Goal: Find specific page/section: Find specific page/section

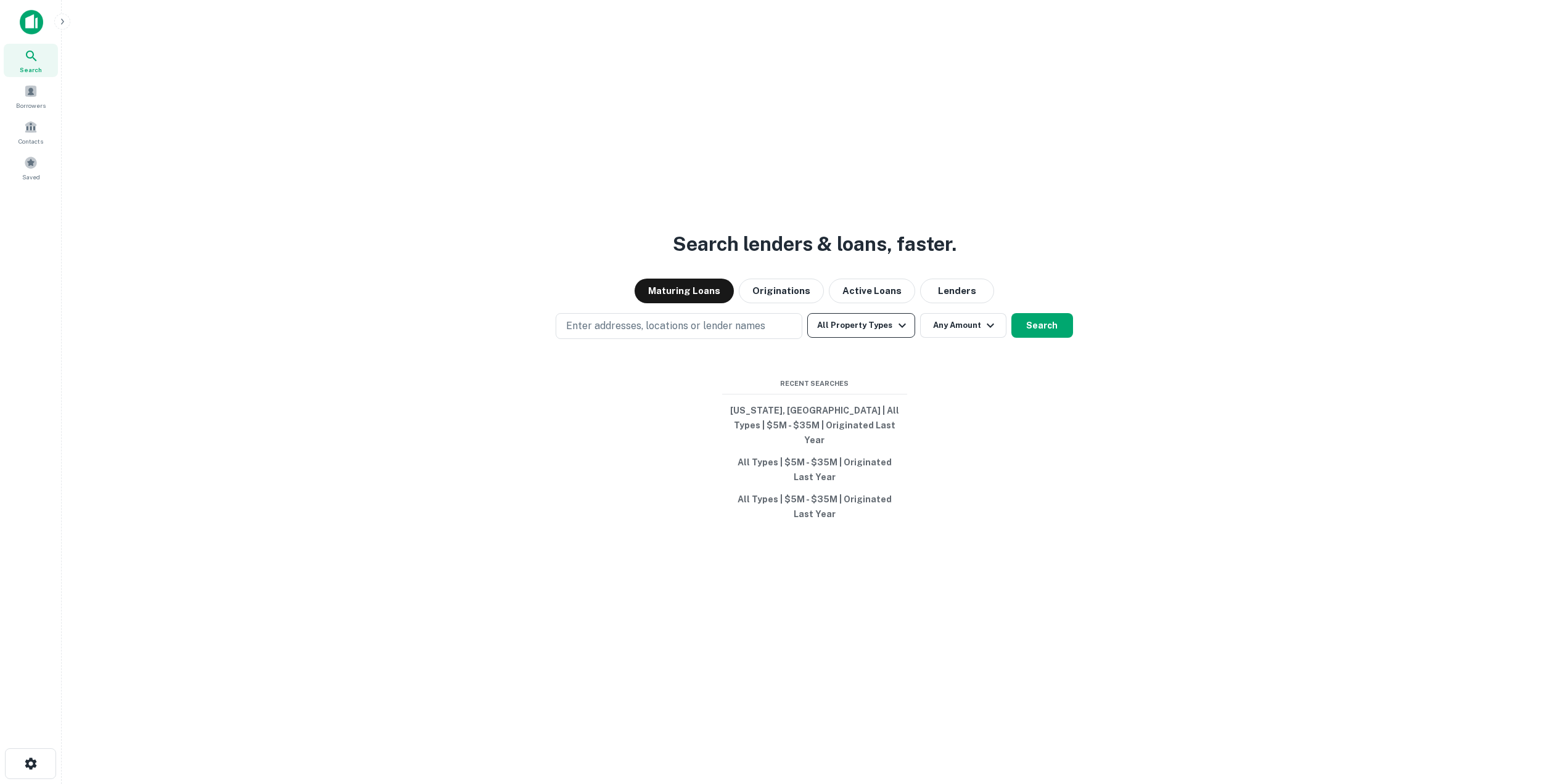
click at [837, 334] on button "All Property Types" at bounding box center [861, 325] width 108 height 25
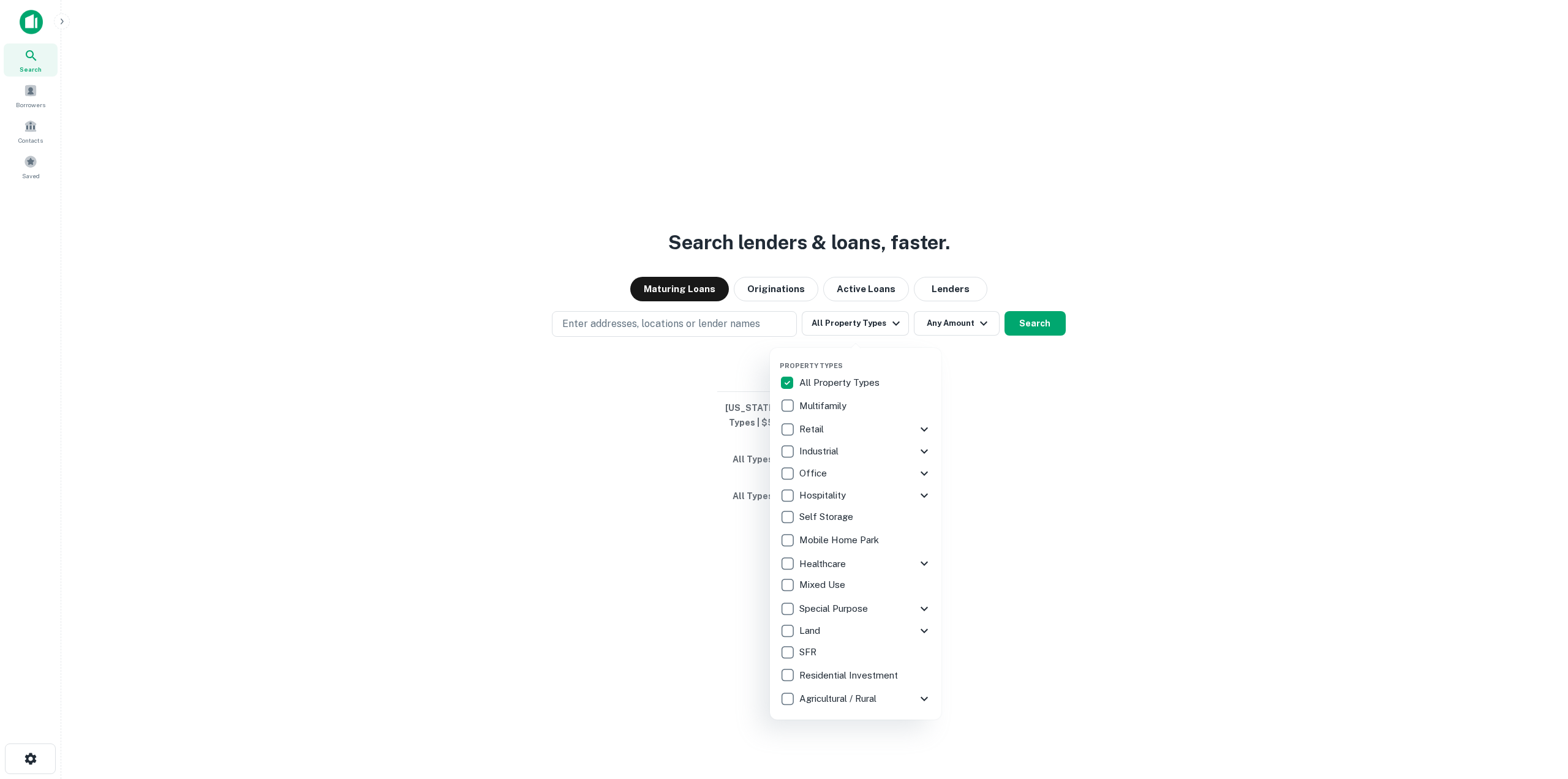
click at [819, 497] on p "Hospitality" at bounding box center [823, 496] width 49 height 15
click at [685, 467] on div at bounding box center [784, 390] width 1568 height 779
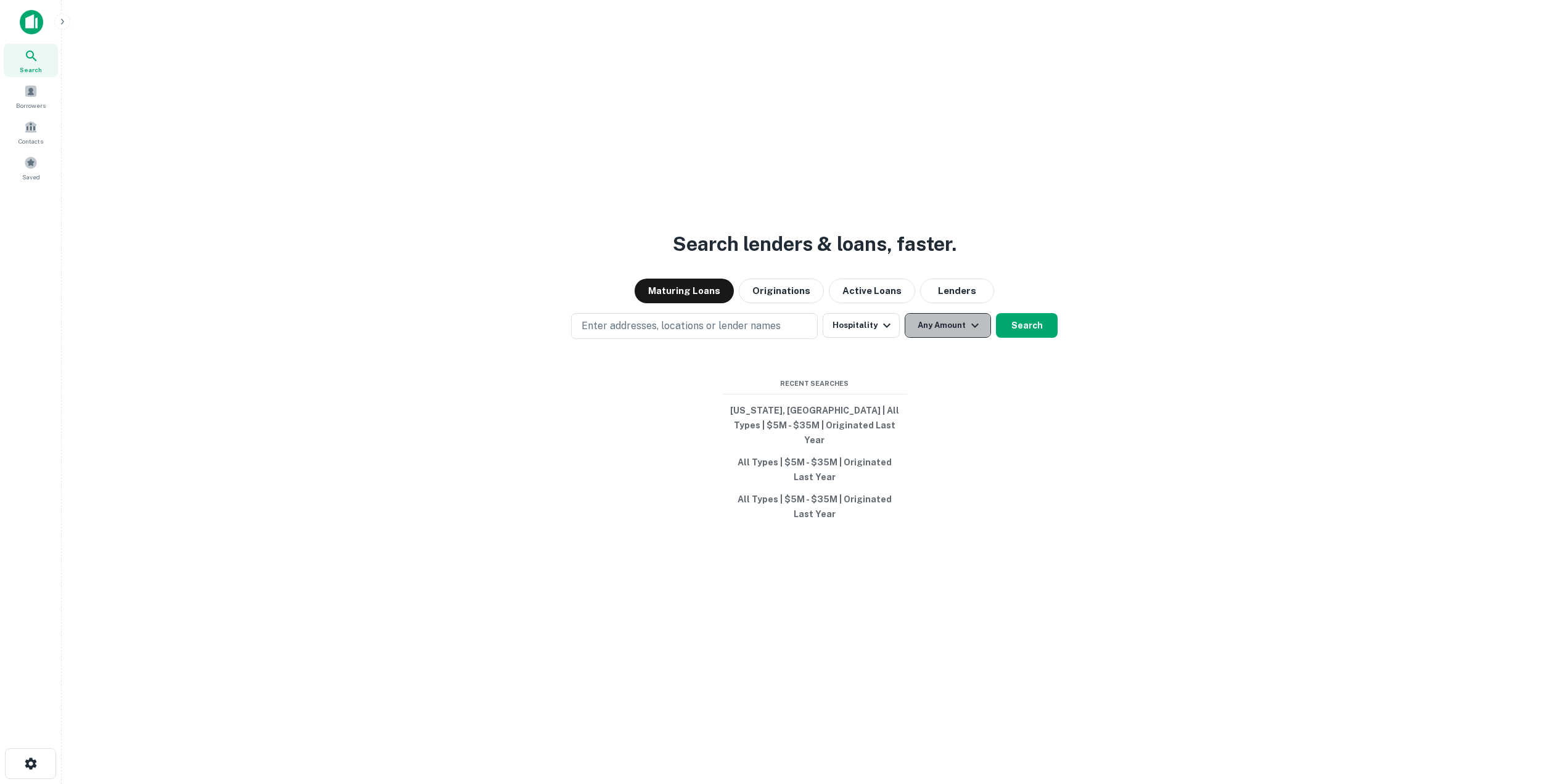
click at [932, 337] on button "Any Amount" at bounding box center [948, 325] width 87 height 25
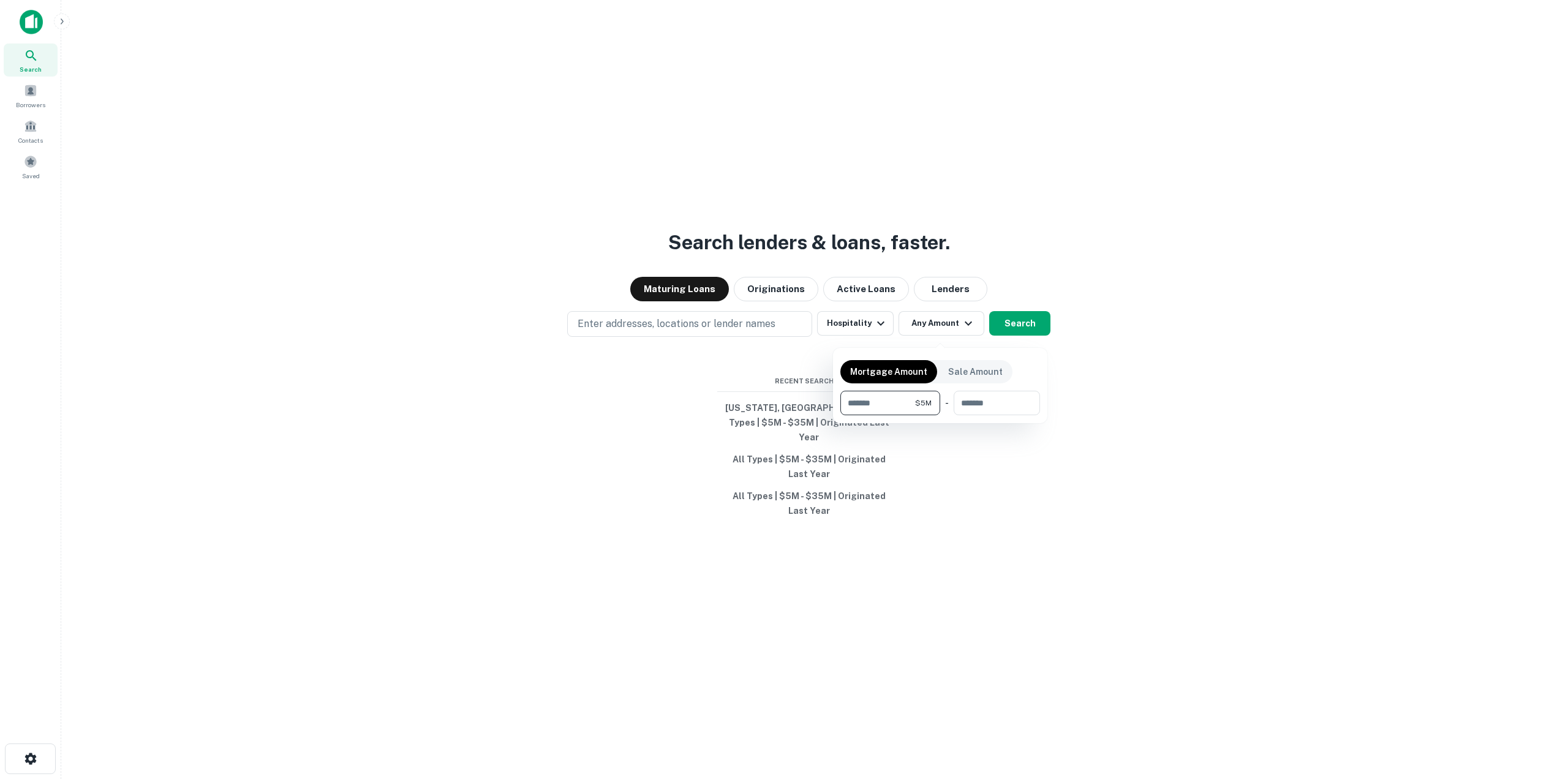
type input "*******"
click at [1018, 390] on div "Mortgage Amount Sale Amount ******* $5M ​ - ​" at bounding box center [940, 386] width 200 height 61
click at [1018, 407] on input "number" at bounding box center [992, 403] width 78 height 24
type input "********"
click at [613, 473] on div at bounding box center [784, 390] width 1568 height 779
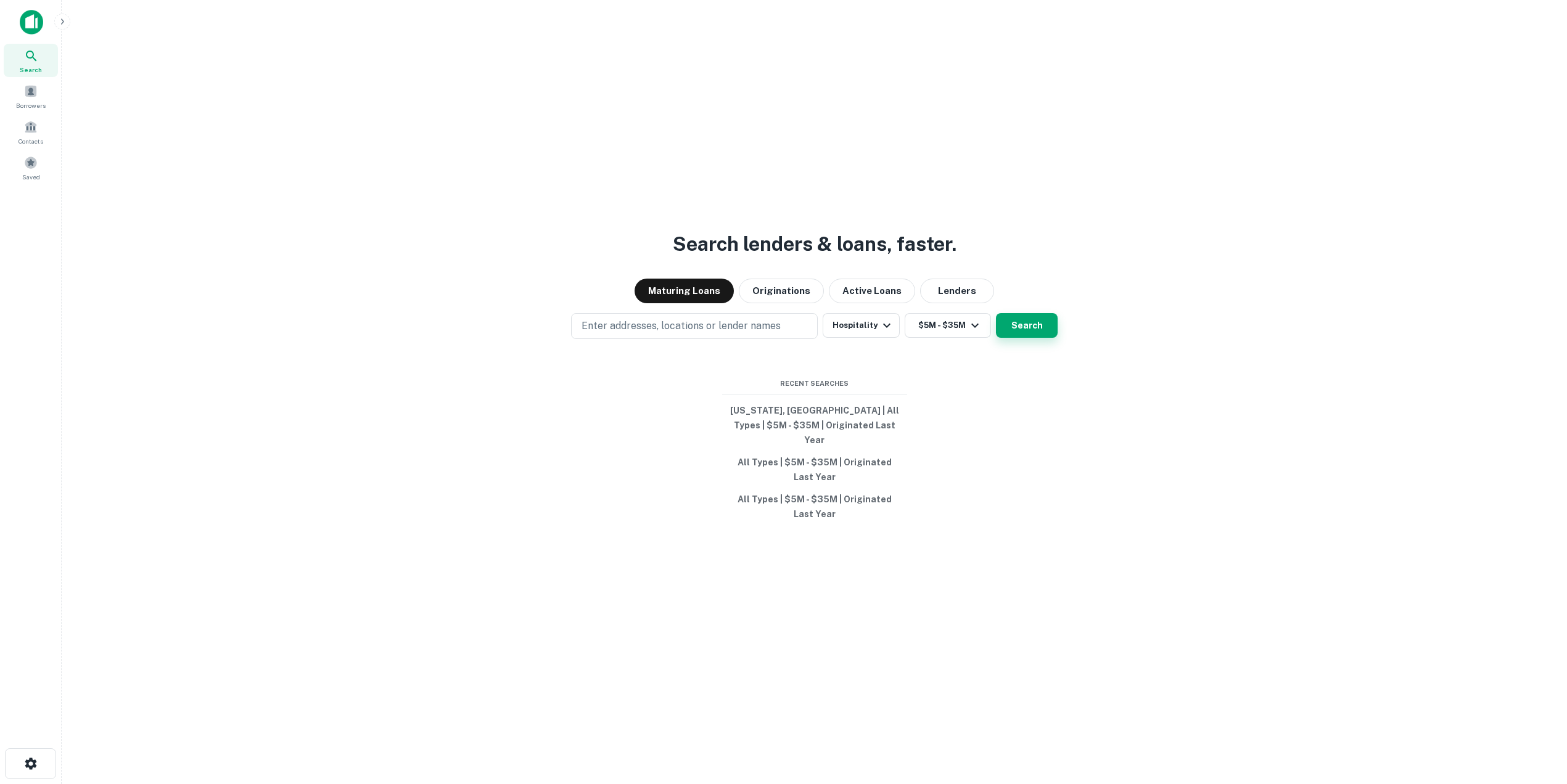
click at [1046, 335] on button "Search" at bounding box center [1026, 325] width 62 height 25
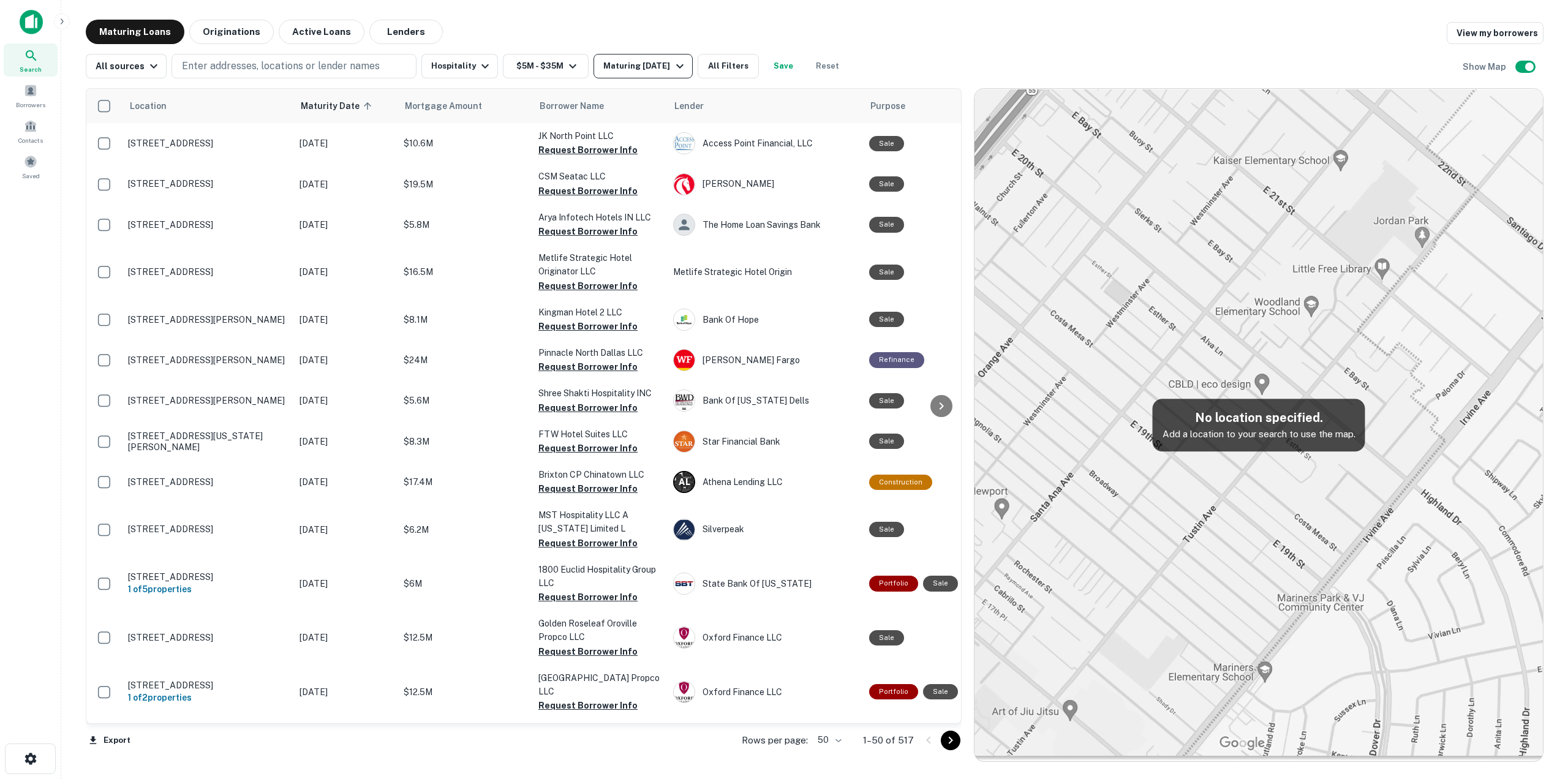
click at [641, 73] on div "Maturing [DATE]" at bounding box center [645, 66] width 83 height 15
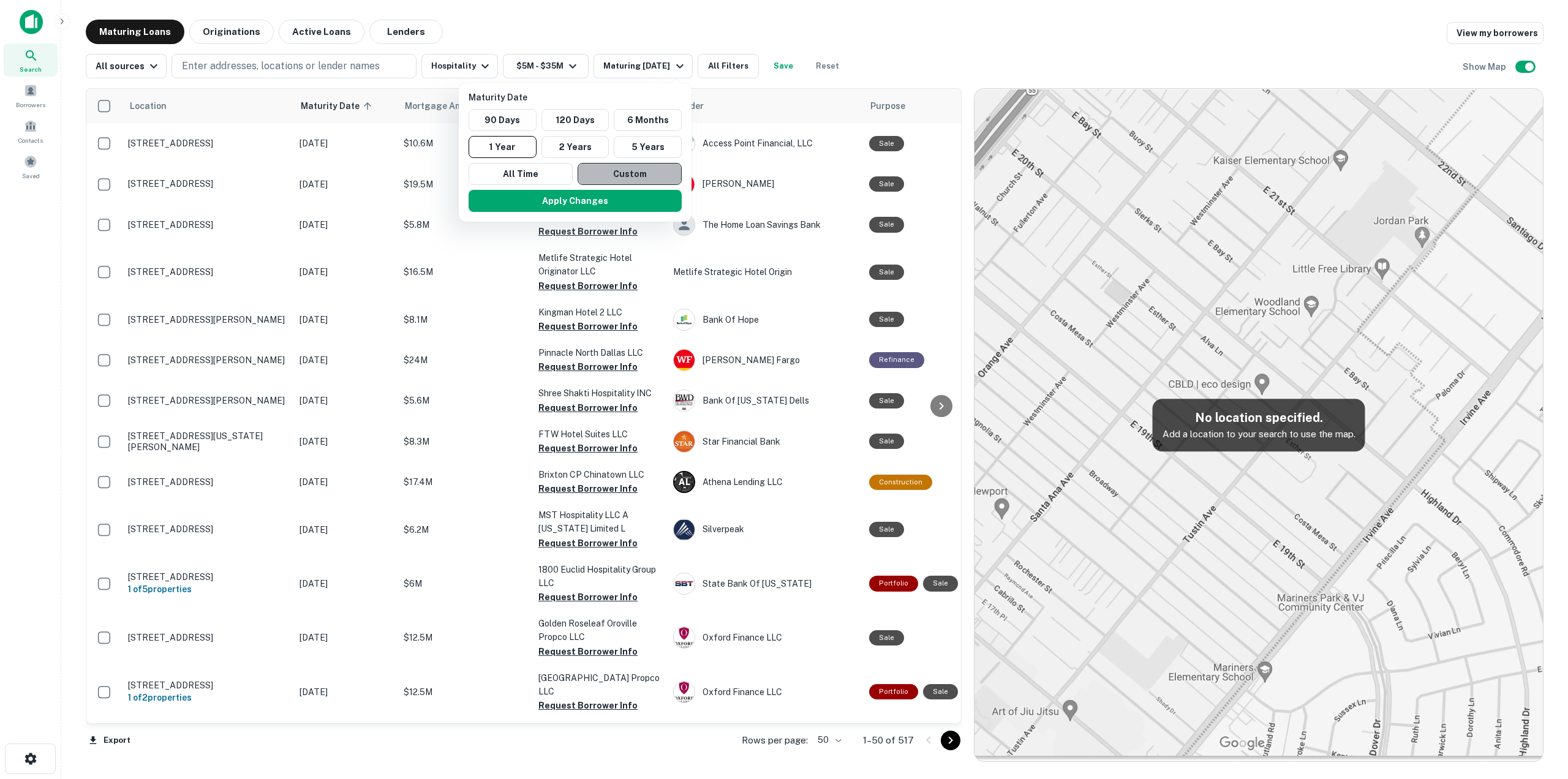
click at [620, 167] on button "Custom" at bounding box center [630, 174] width 104 height 22
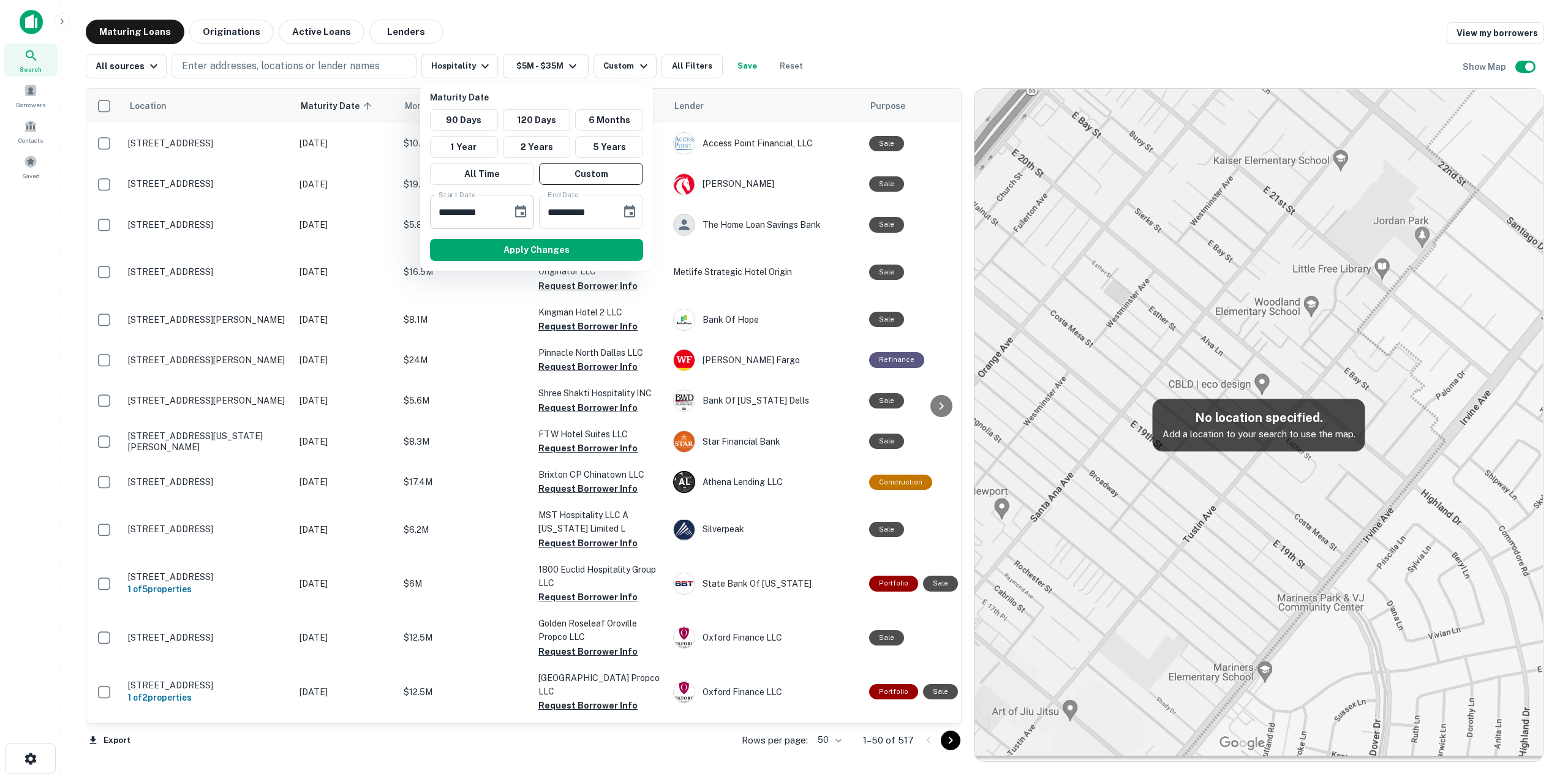
click at [531, 213] on button "Choose date, selected date is Sep 29, 2025" at bounding box center [520, 211] width 24 height 24
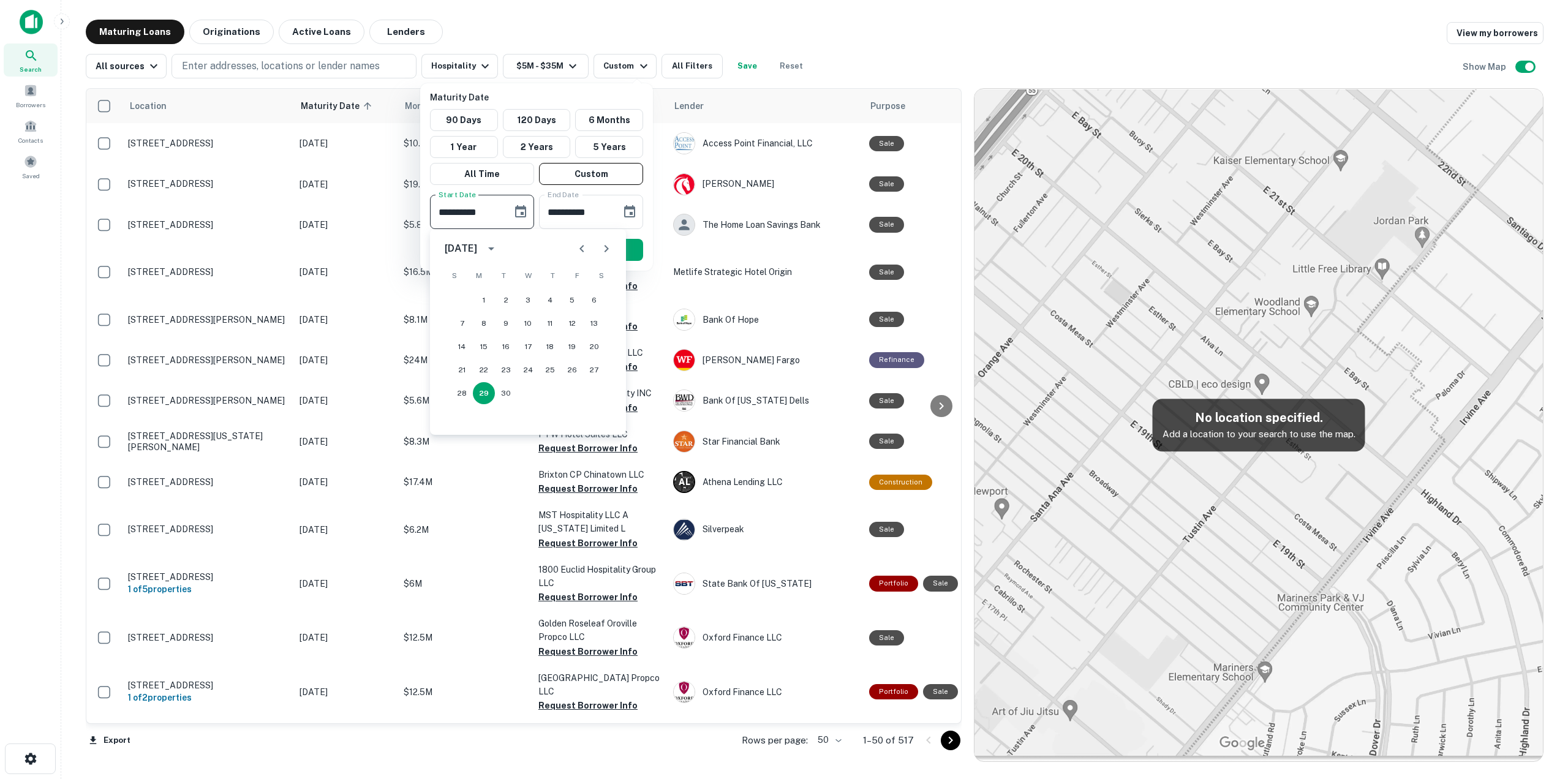
click at [477, 242] on div "[DATE]" at bounding box center [461, 249] width 33 height 15
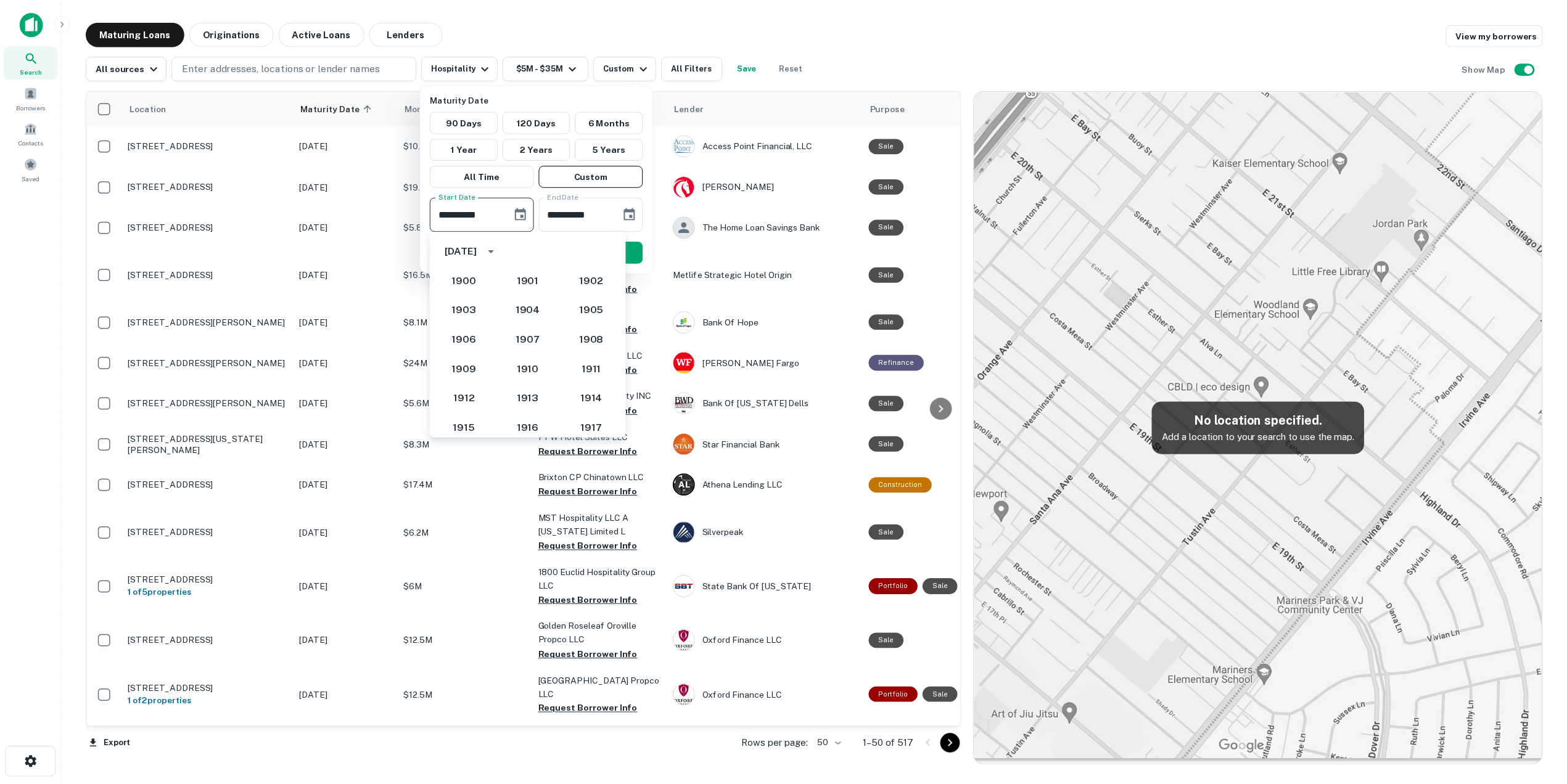
scroll to position [1142, 0]
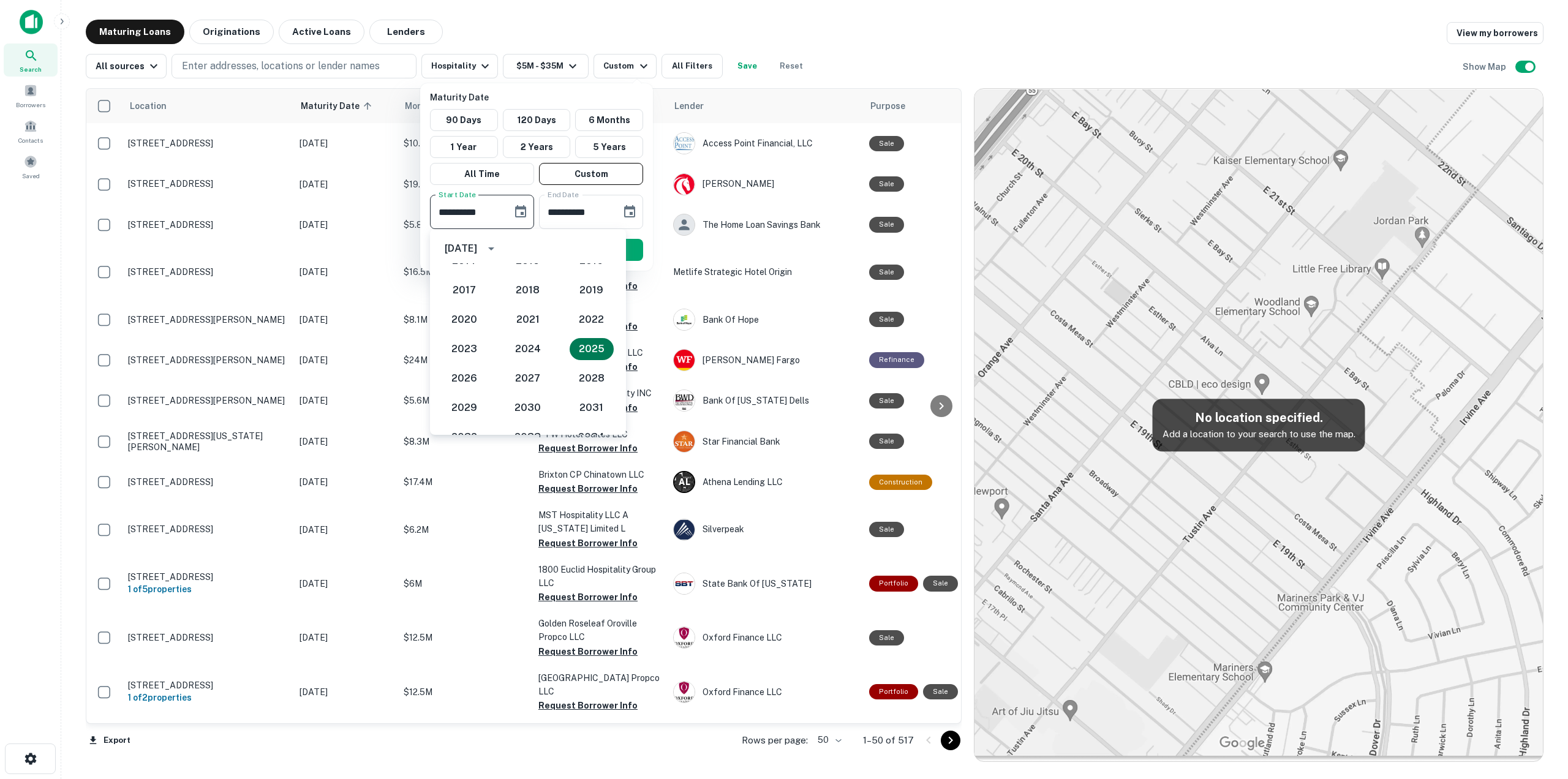
click at [576, 351] on button "2025" at bounding box center [591, 349] width 44 height 22
click at [609, 252] on icon "Next month" at bounding box center [606, 249] width 15 height 15
click at [607, 252] on icon "Next month" at bounding box center [606, 249] width 15 height 15
click at [578, 321] on button "12" at bounding box center [572, 323] width 22 height 22
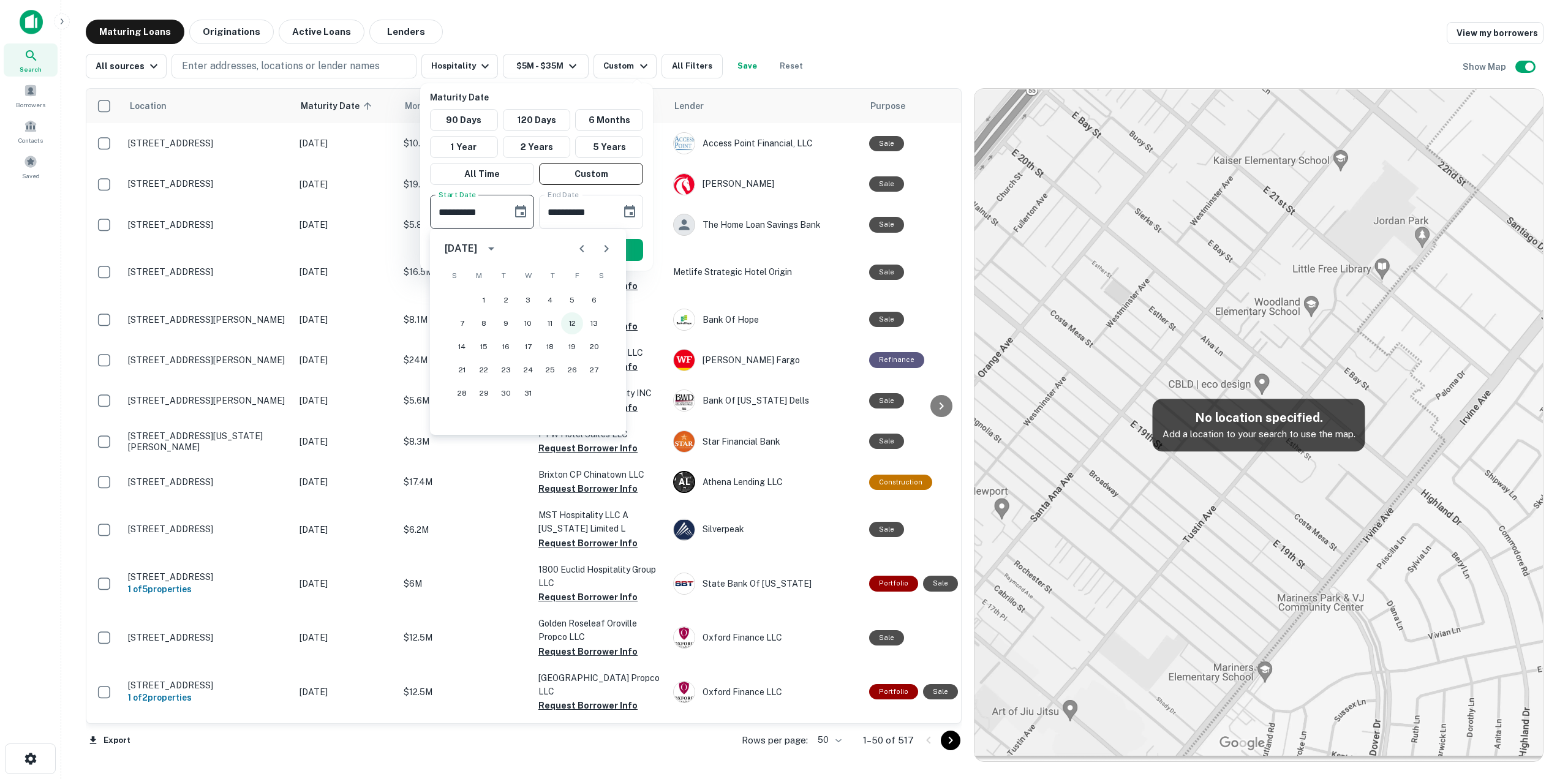
type input "**********"
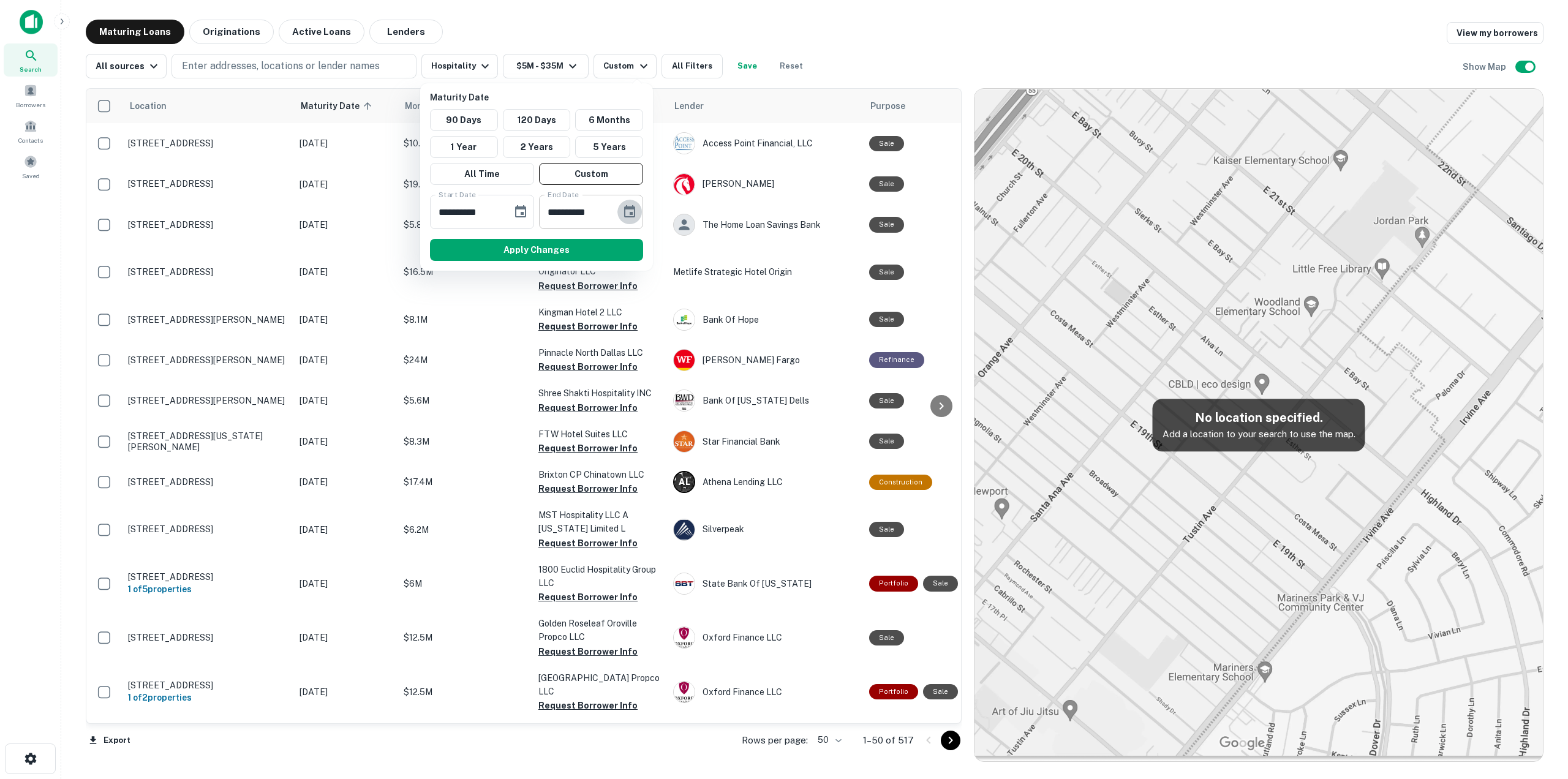
click at [635, 206] on icon "Choose date, selected date is Mar 28, 2026" at bounding box center [630, 212] width 15 height 15
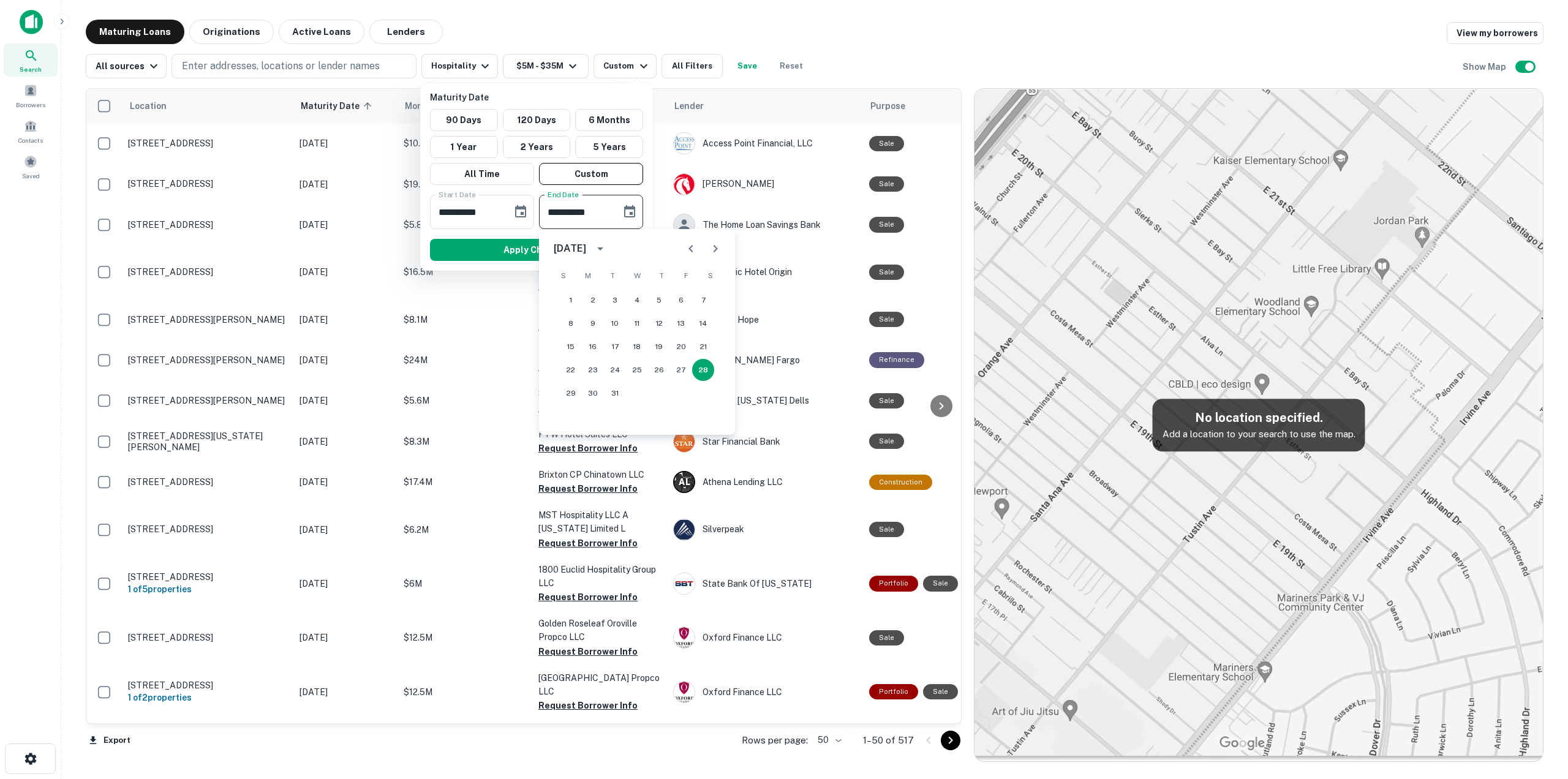
click at [635, 206] on icon "Choose date, selected date is Mar 28, 2026" at bounding box center [630, 212] width 15 height 15
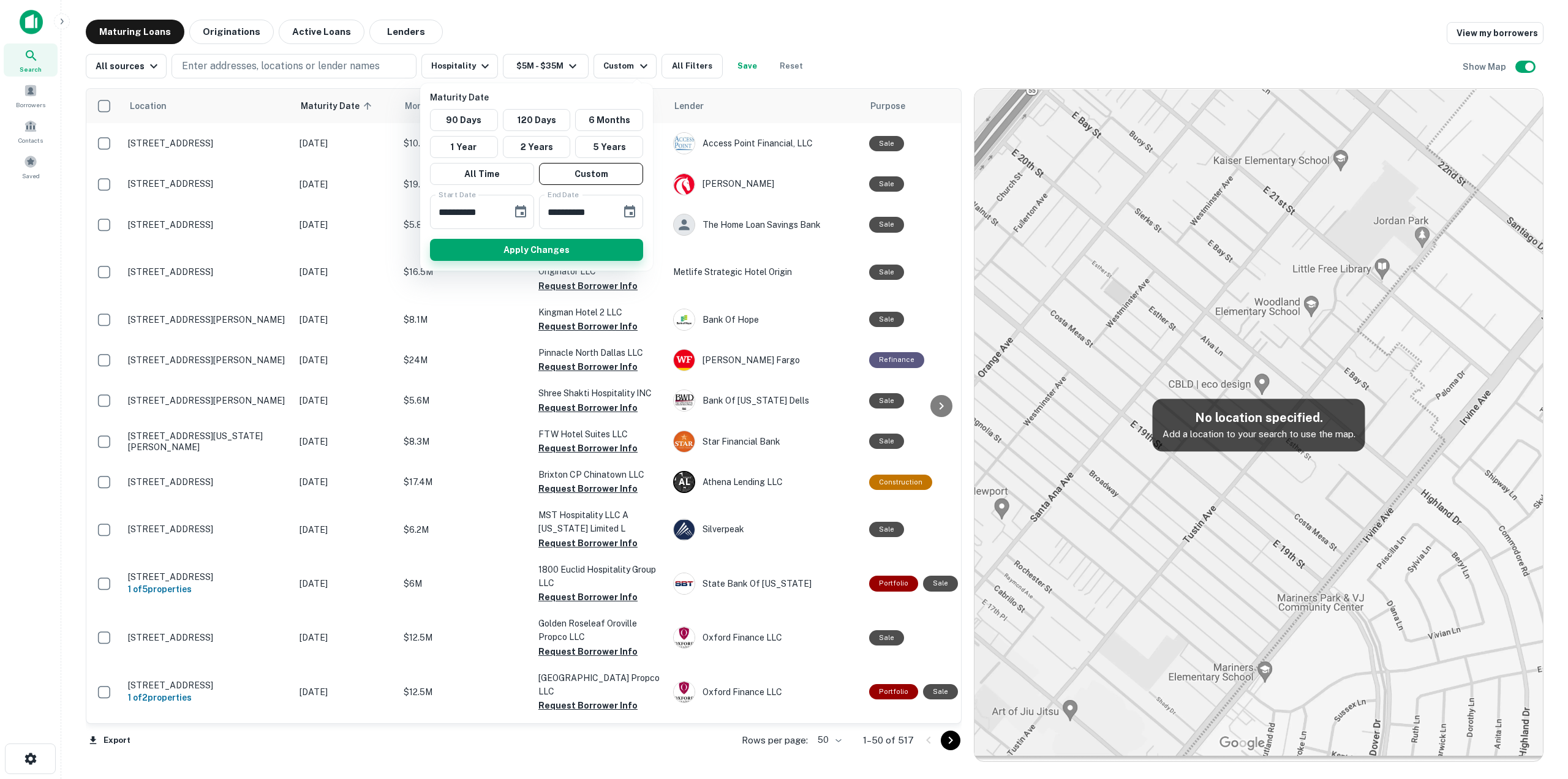
click at [564, 247] on button "Apply Changes" at bounding box center [536, 250] width 213 height 22
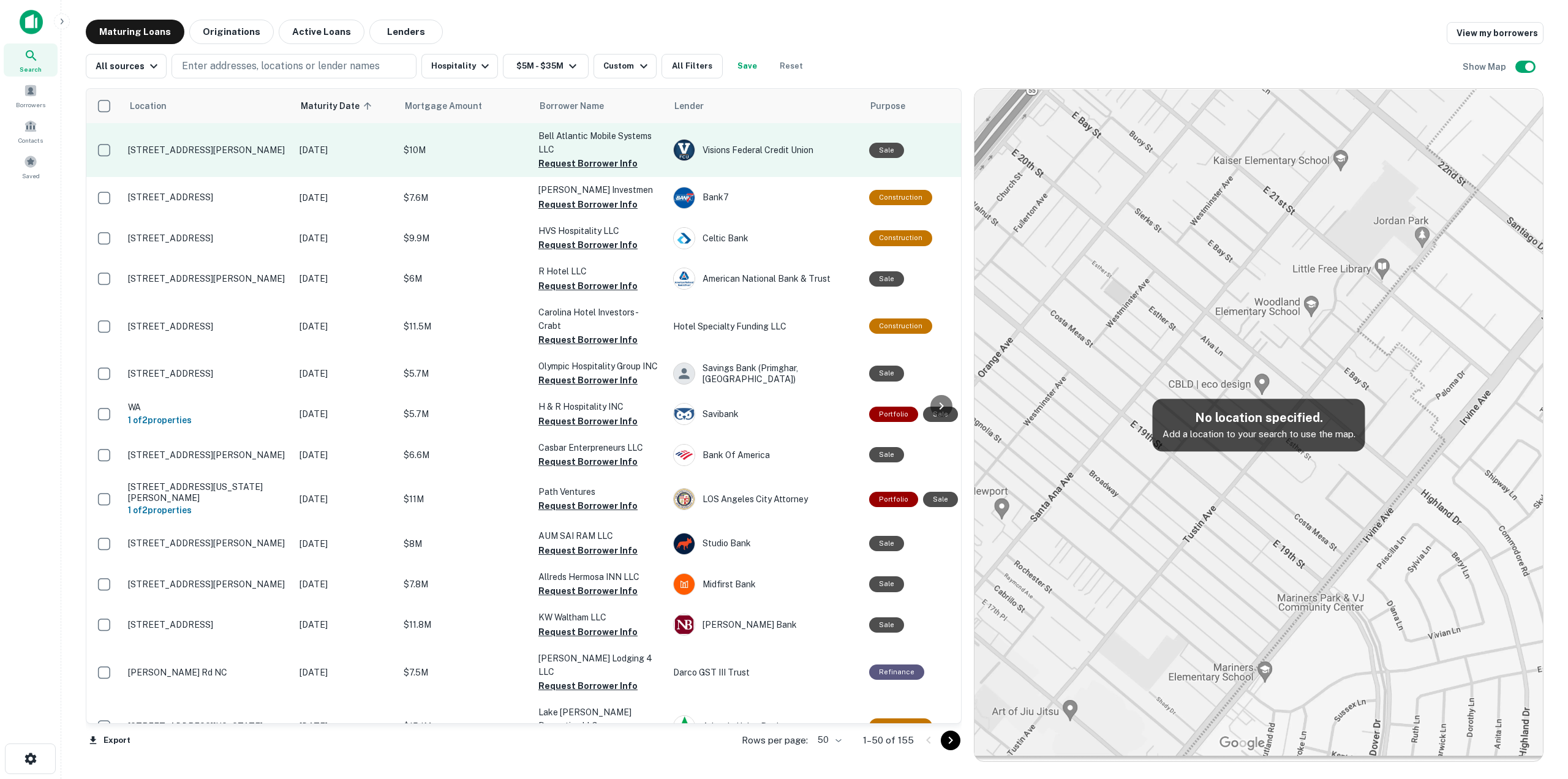
click at [217, 148] on p "[STREET_ADDRESS][PERSON_NAME]" at bounding box center [208, 150] width 159 height 11
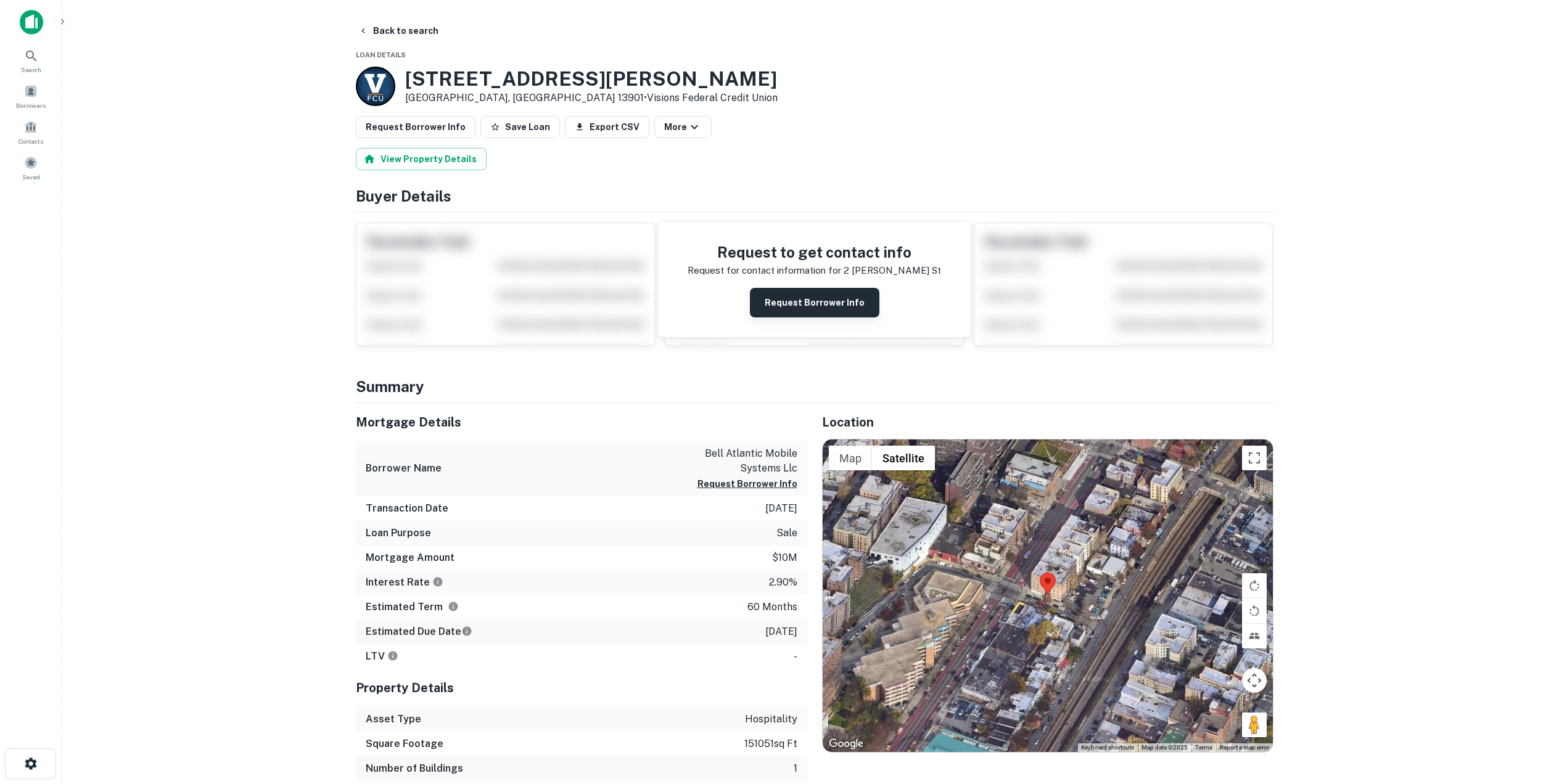
click at [825, 299] on button "Request Borrower Info" at bounding box center [814, 303] width 129 height 30
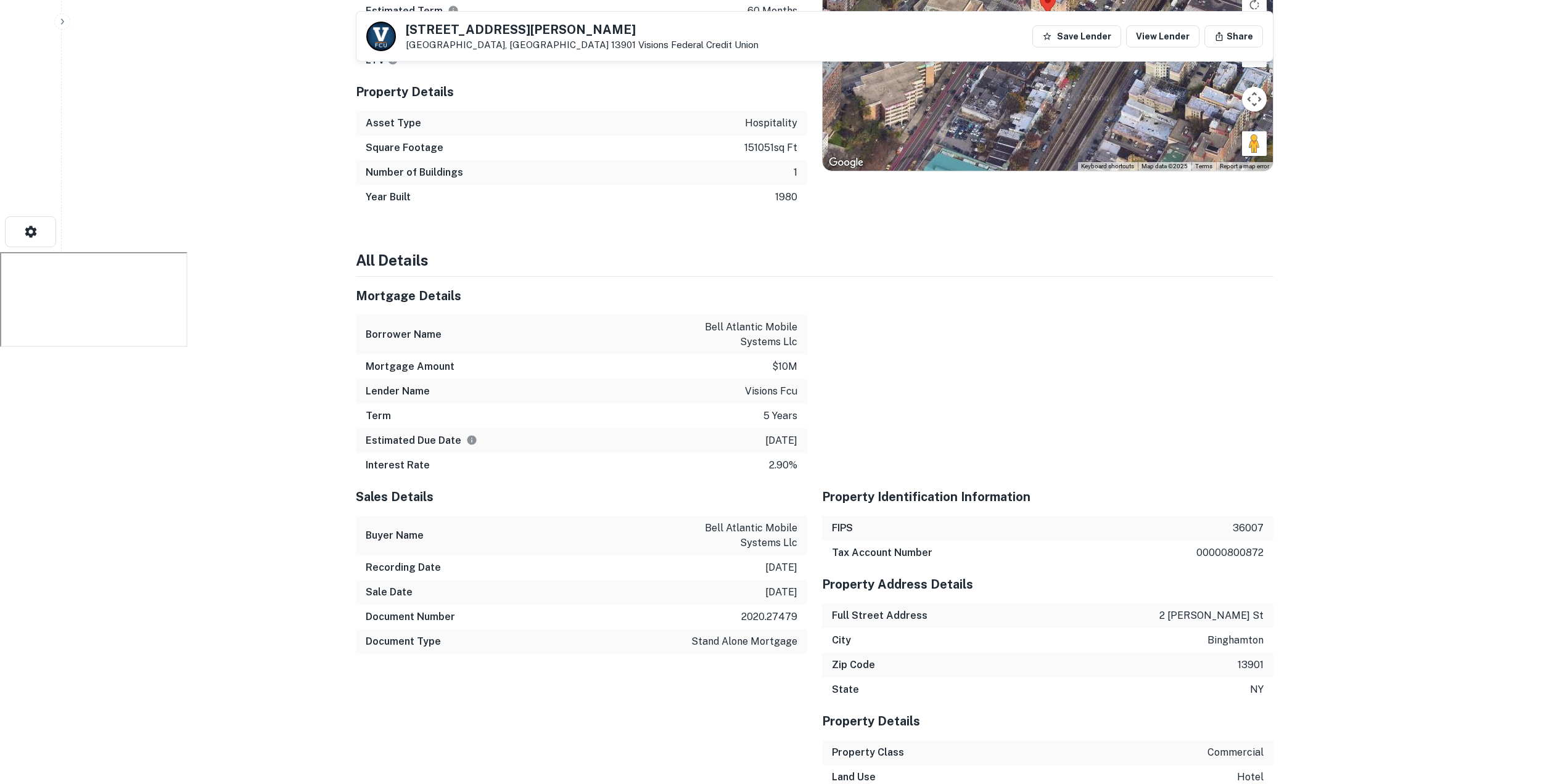
scroll to position [71, 0]
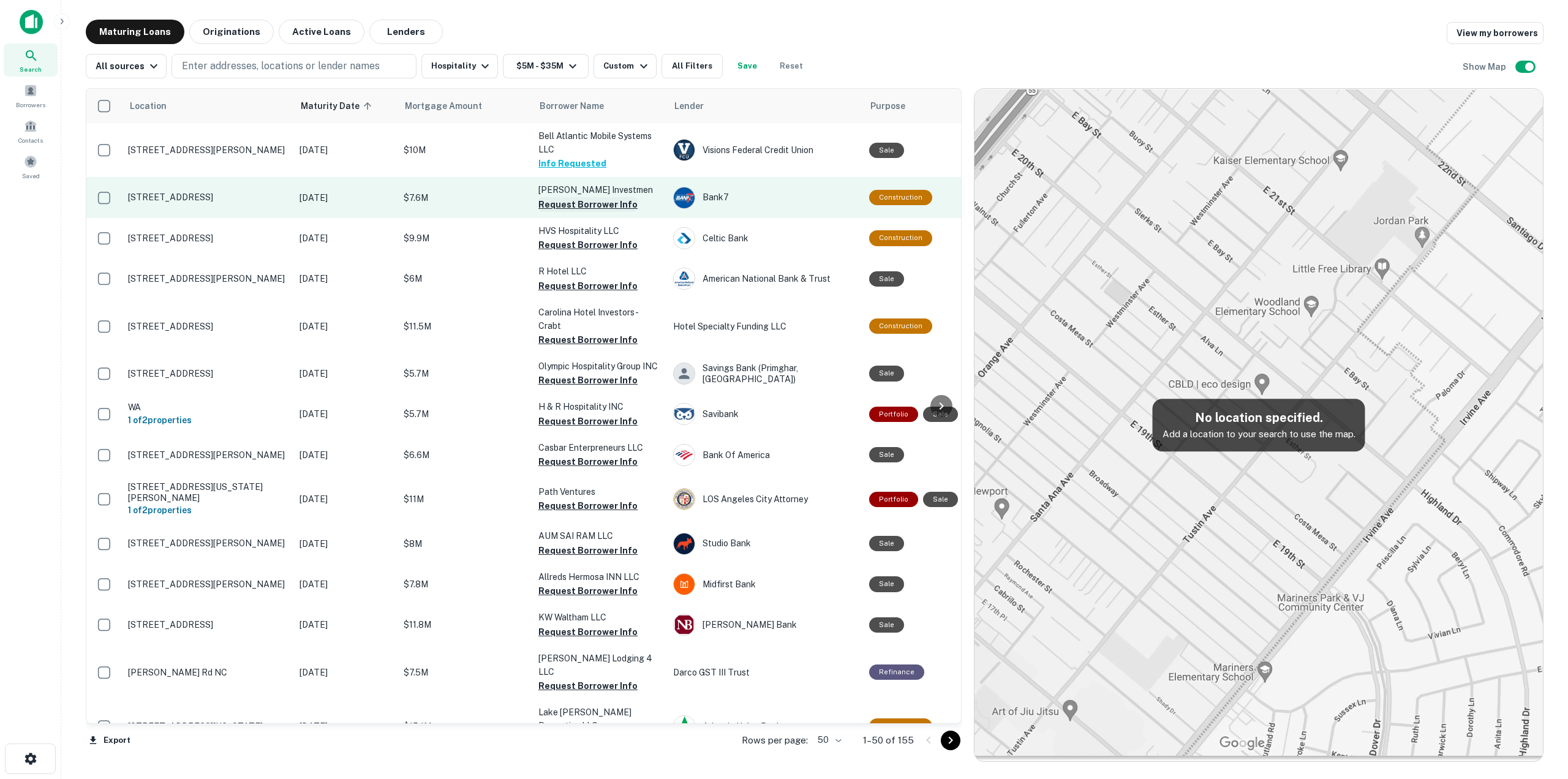
click at [600, 212] on button "Request Borrower Info" at bounding box center [588, 205] width 99 height 15
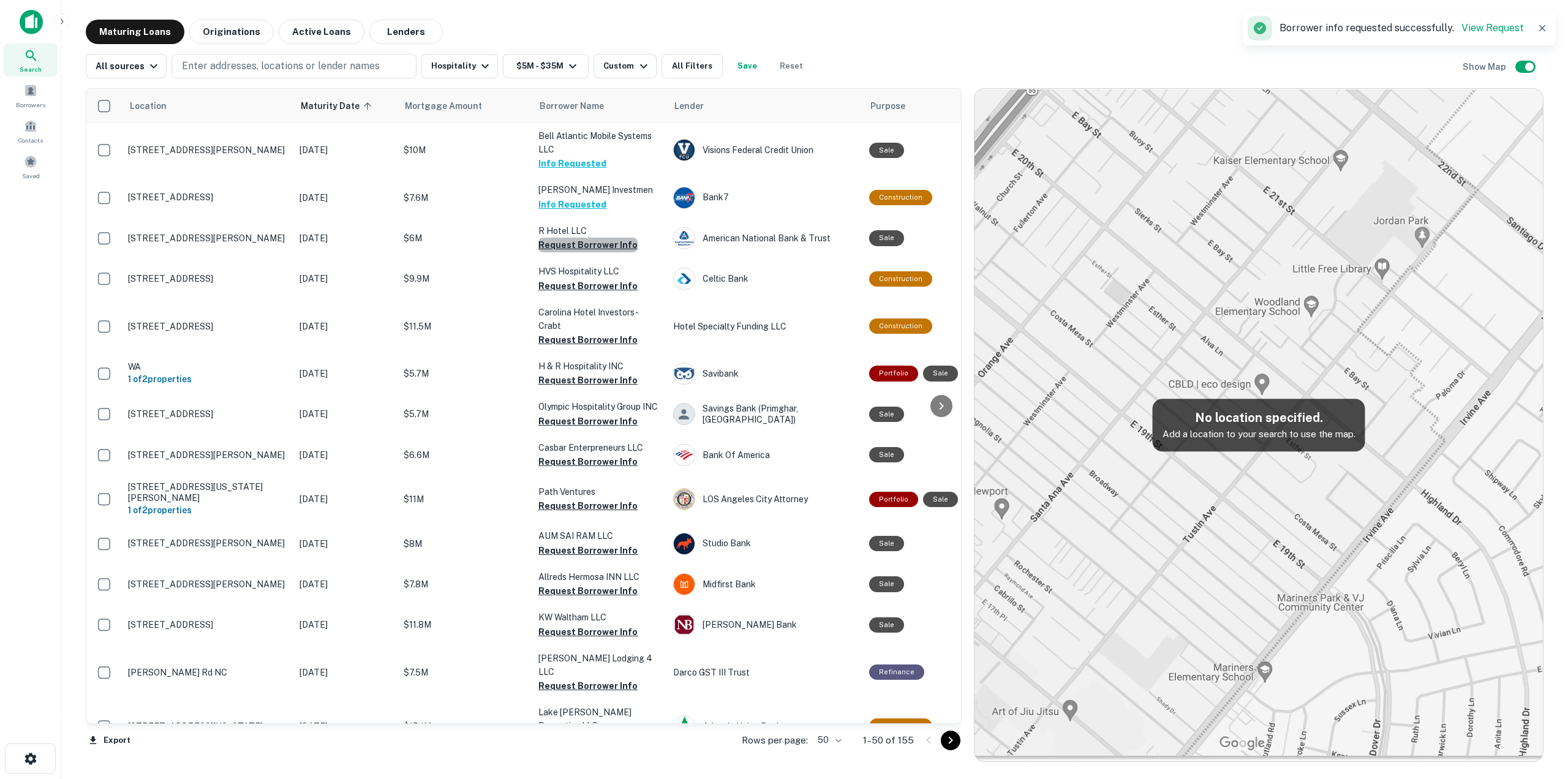
click at [599, 252] on button "Request Borrower Info" at bounding box center [588, 245] width 99 height 15
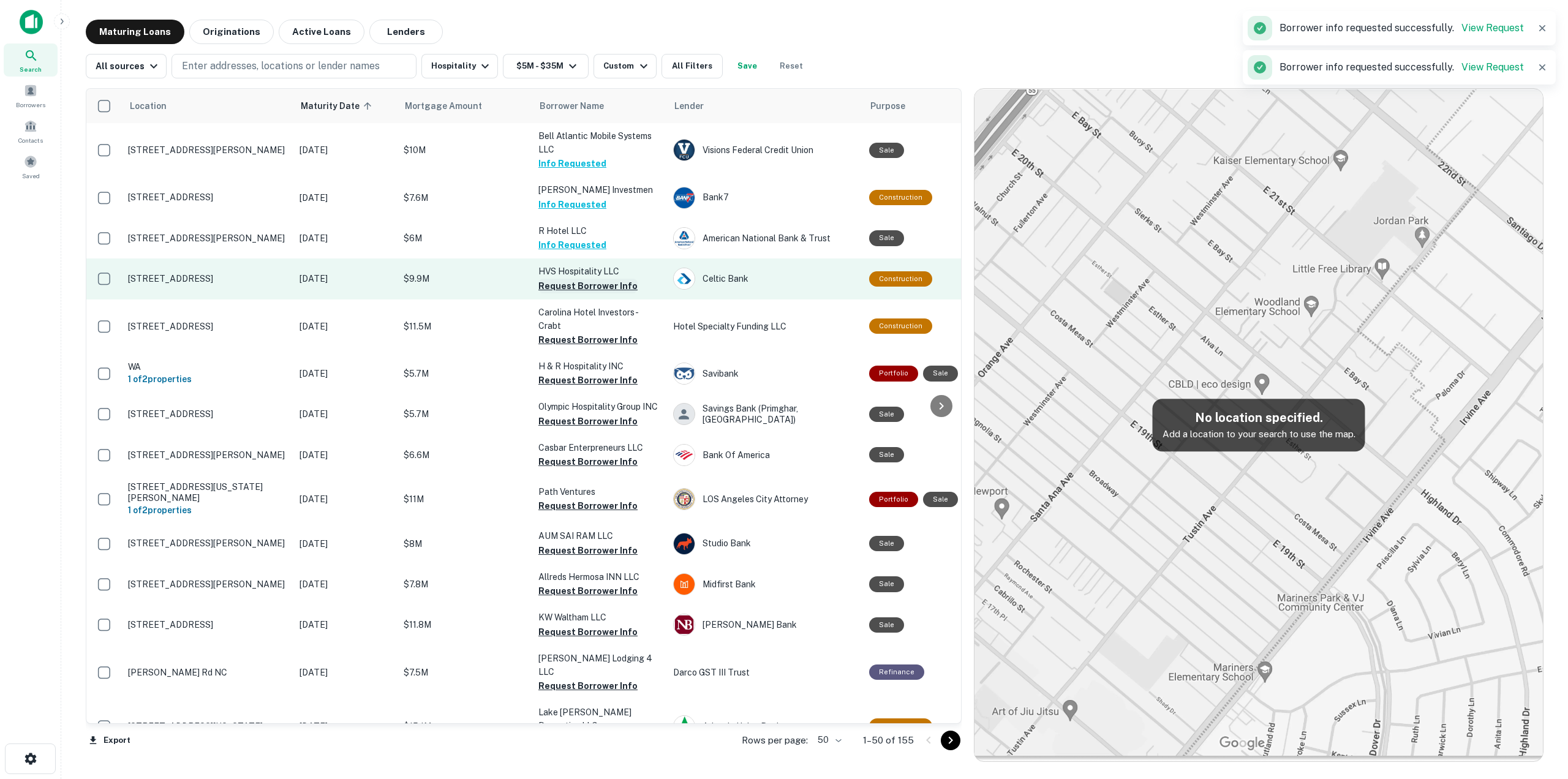
click at [595, 293] on button "Request Borrower Info" at bounding box center [588, 286] width 99 height 15
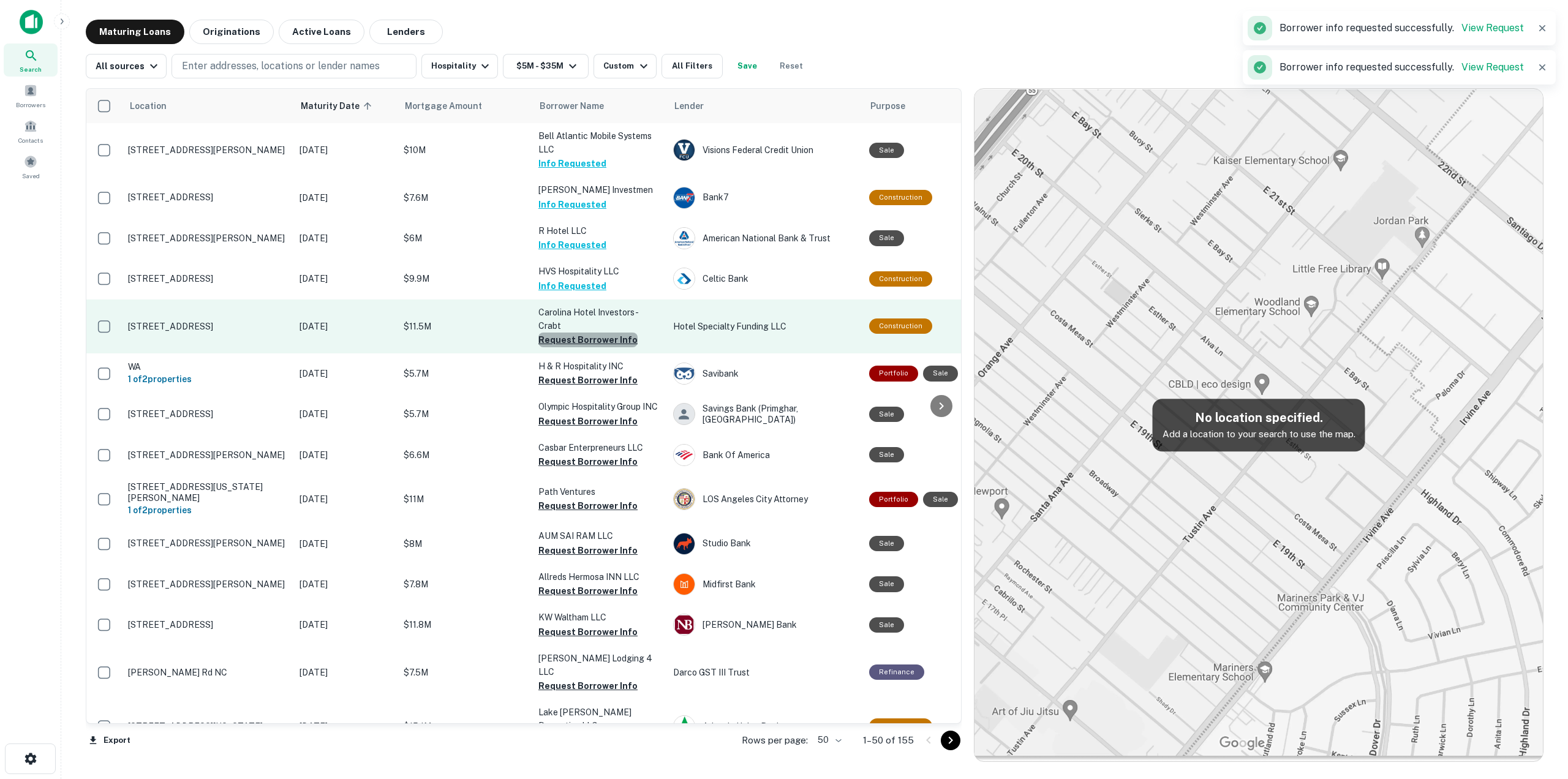
click at [606, 341] on button "Request Borrower Info" at bounding box center [588, 340] width 99 height 15
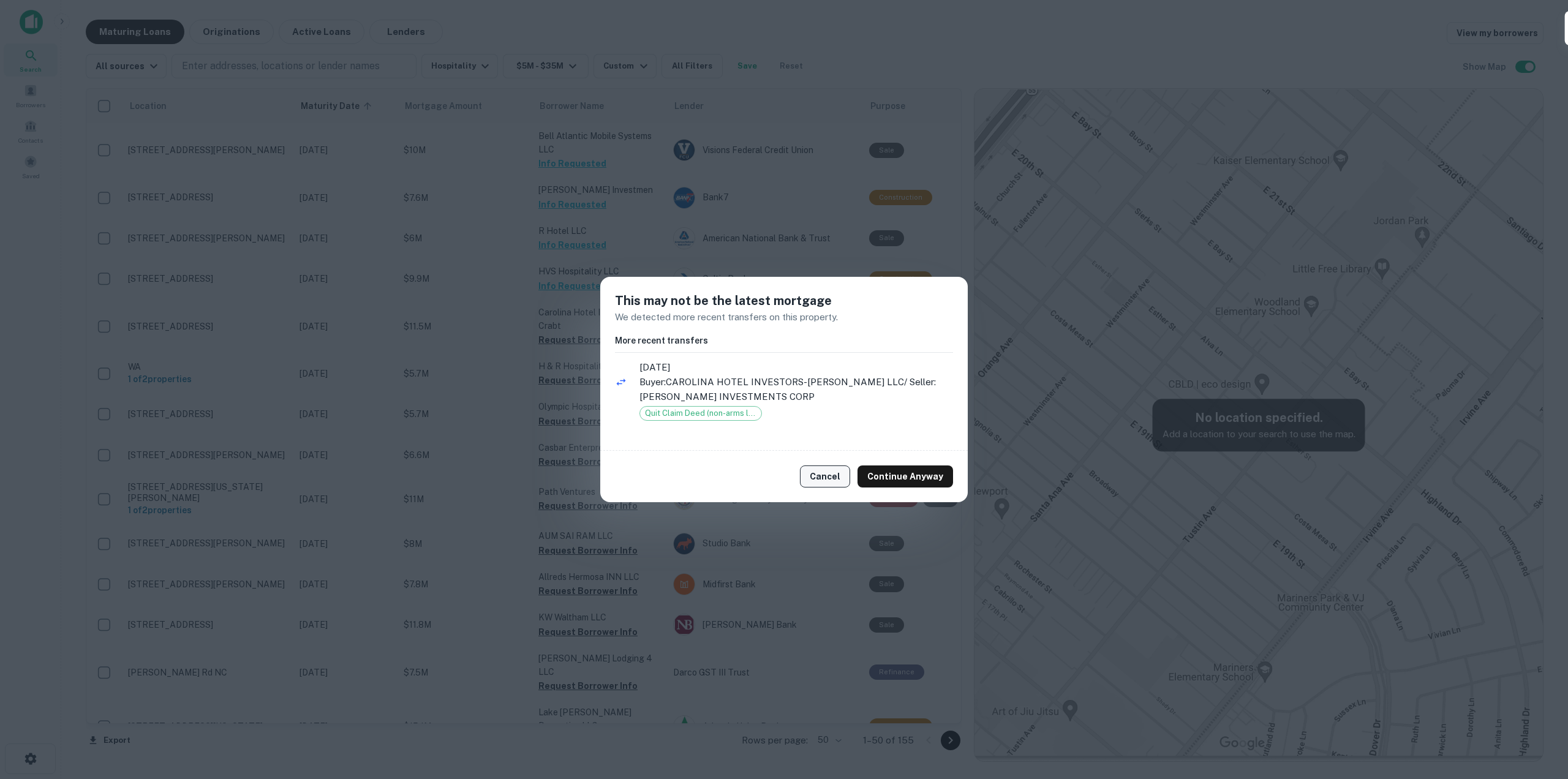
click at [833, 481] on button "Cancel" at bounding box center [825, 476] width 50 height 22
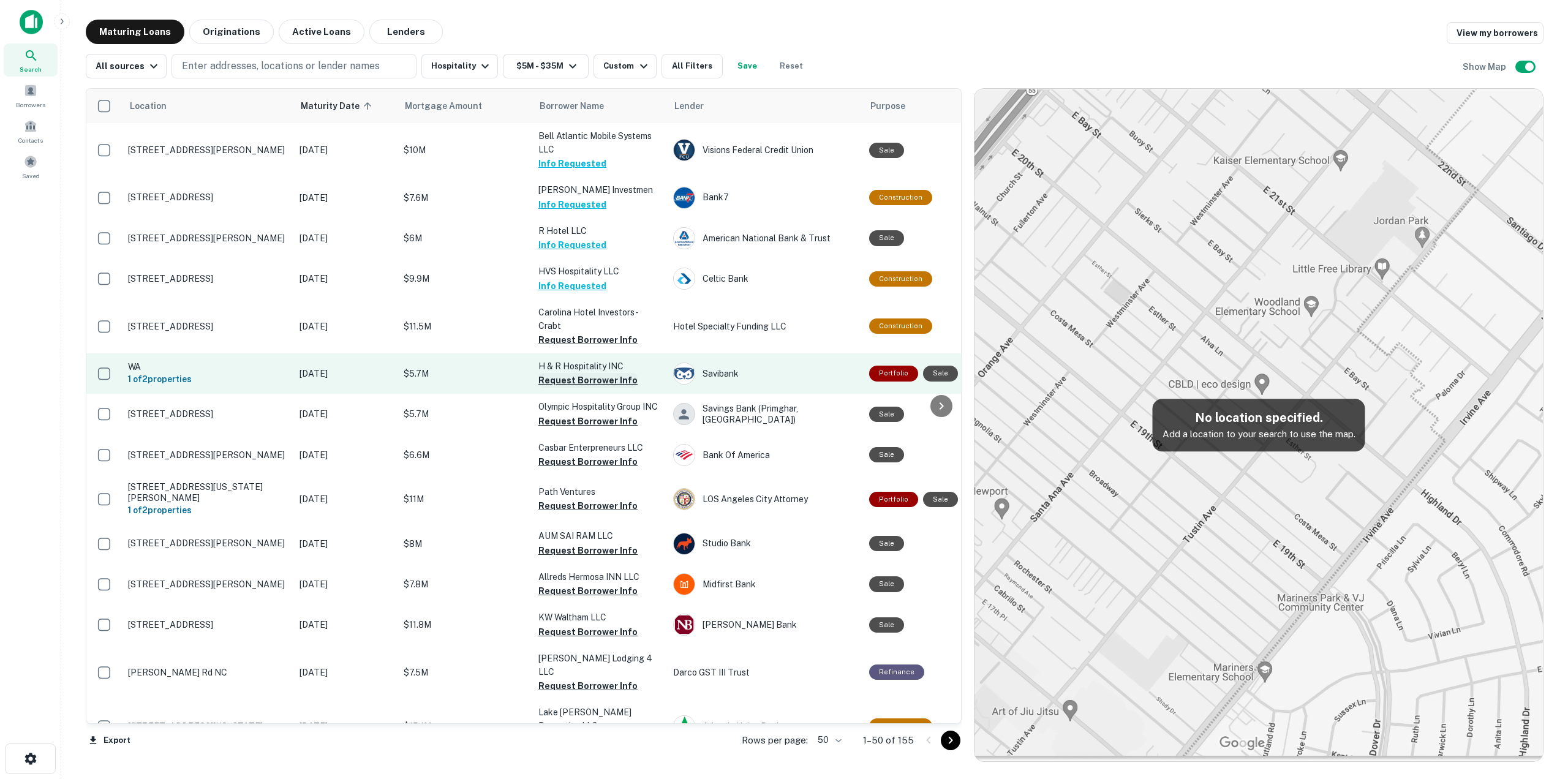
click at [616, 385] on button "Request Borrower Info" at bounding box center [588, 381] width 99 height 15
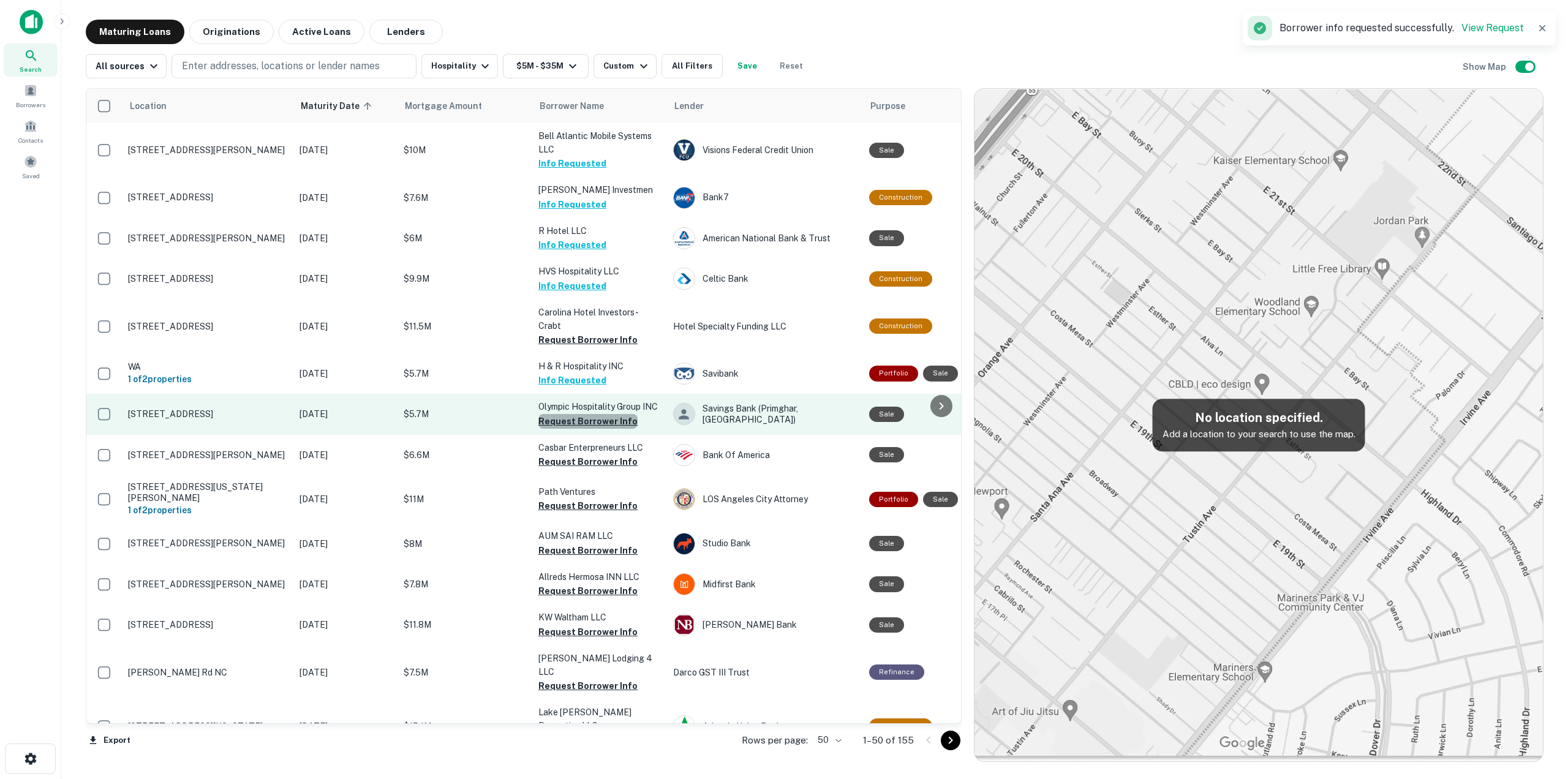
click at [607, 423] on button "Request Borrower Info" at bounding box center [588, 421] width 99 height 15
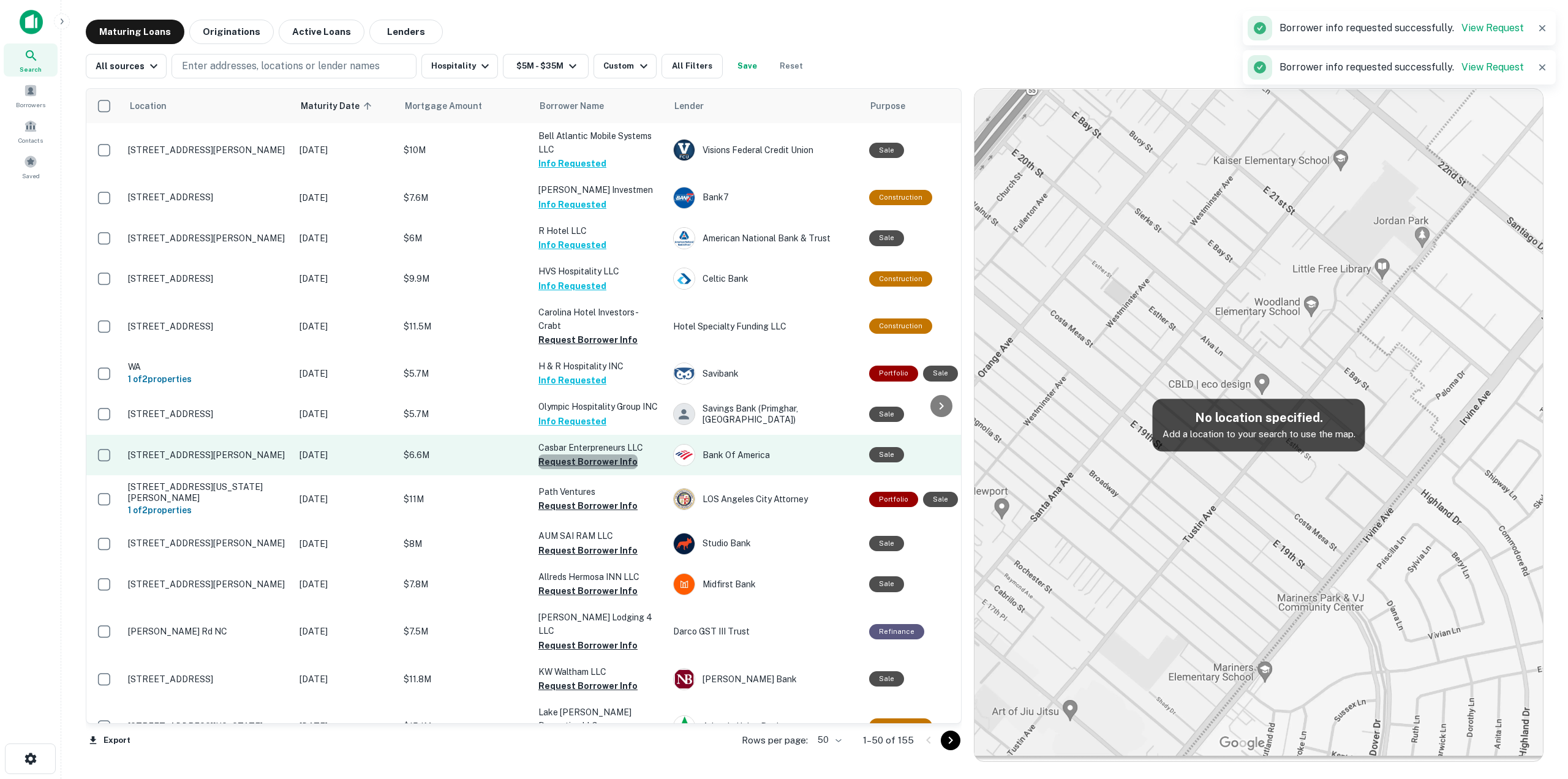
click at [605, 462] on button "Request Borrower Info" at bounding box center [588, 462] width 99 height 15
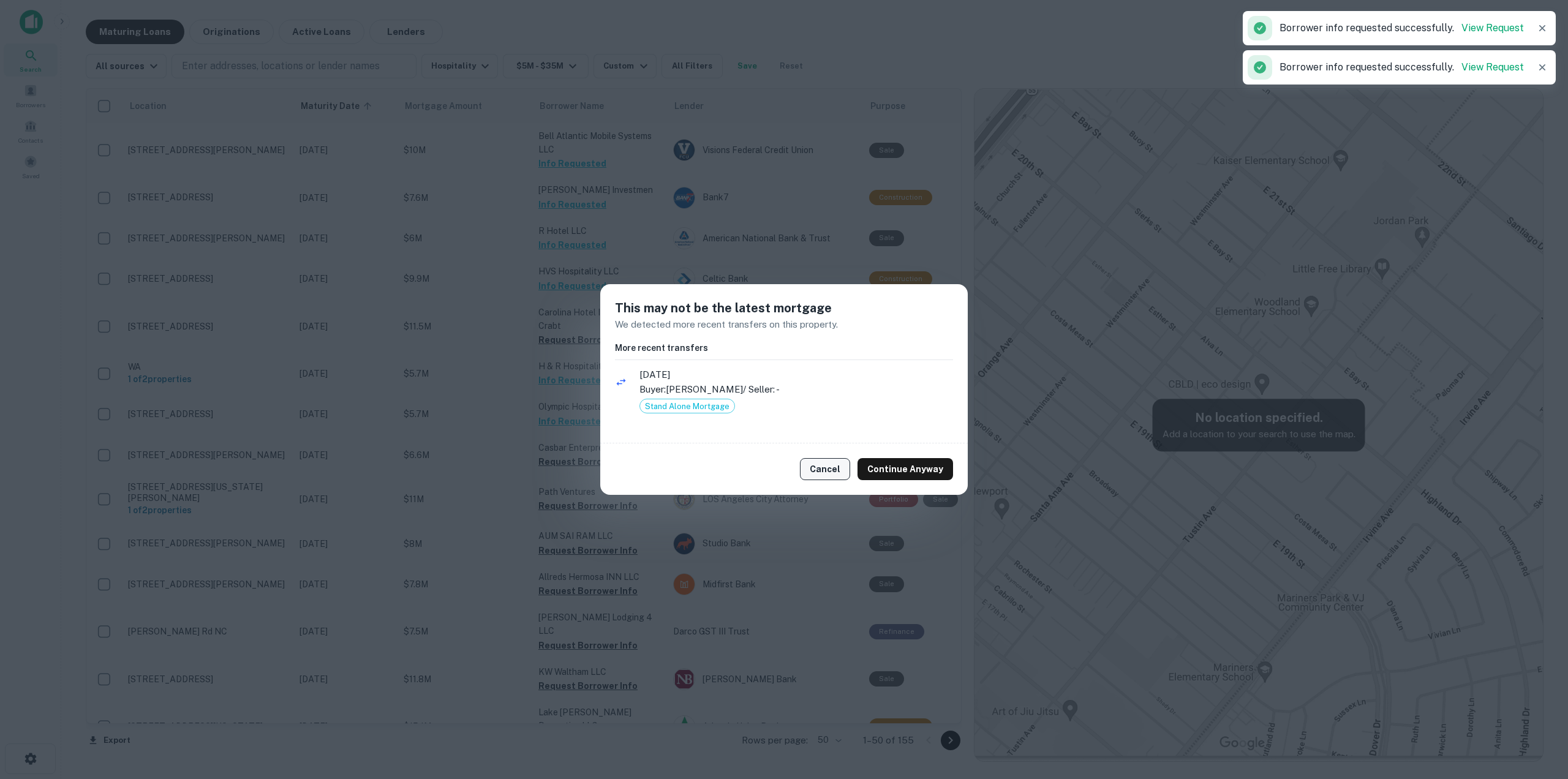
click at [845, 473] on button "Cancel" at bounding box center [825, 470] width 50 height 22
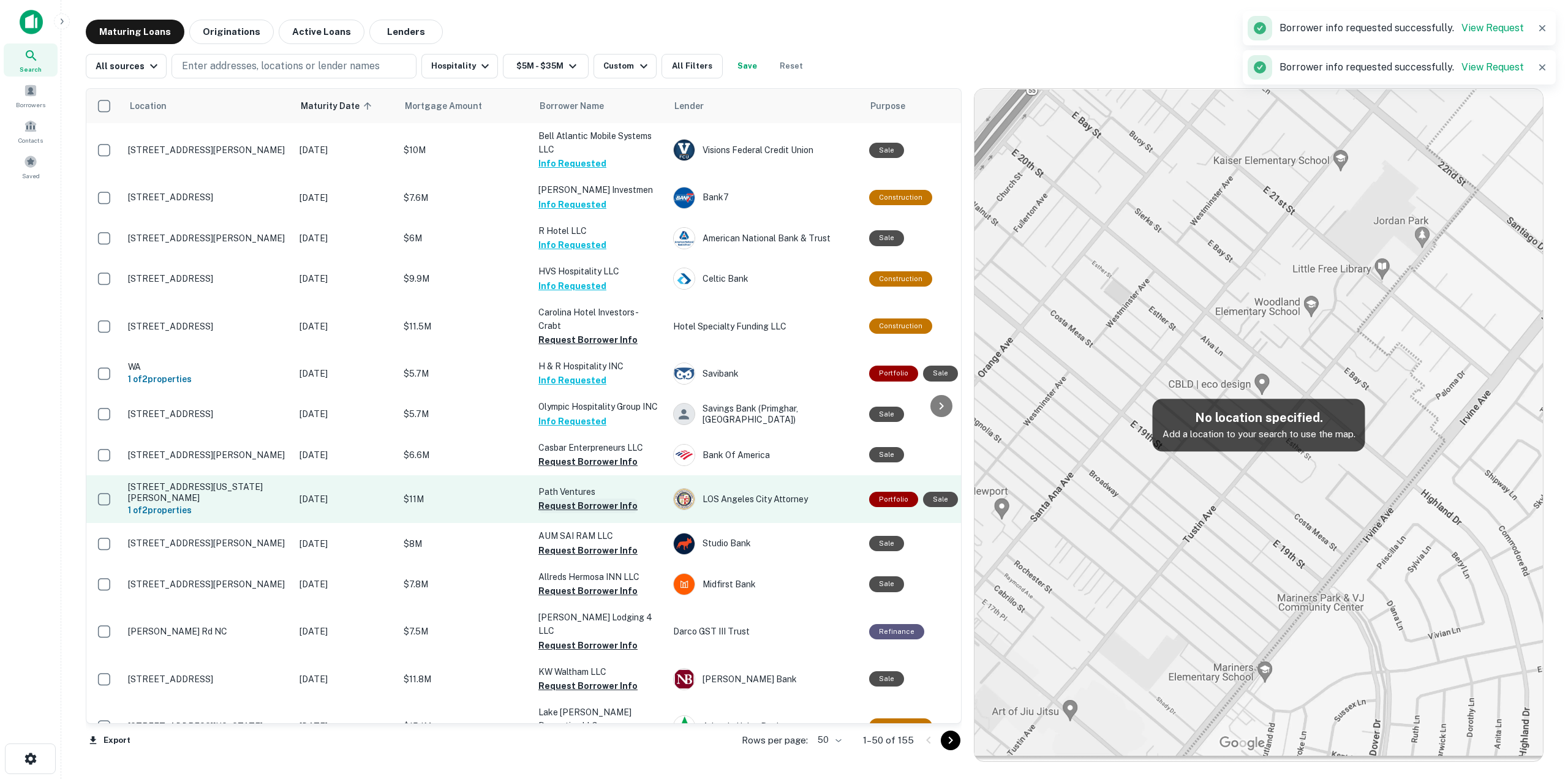
click at [599, 510] on button "Request Borrower Info" at bounding box center [588, 506] width 99 height 15
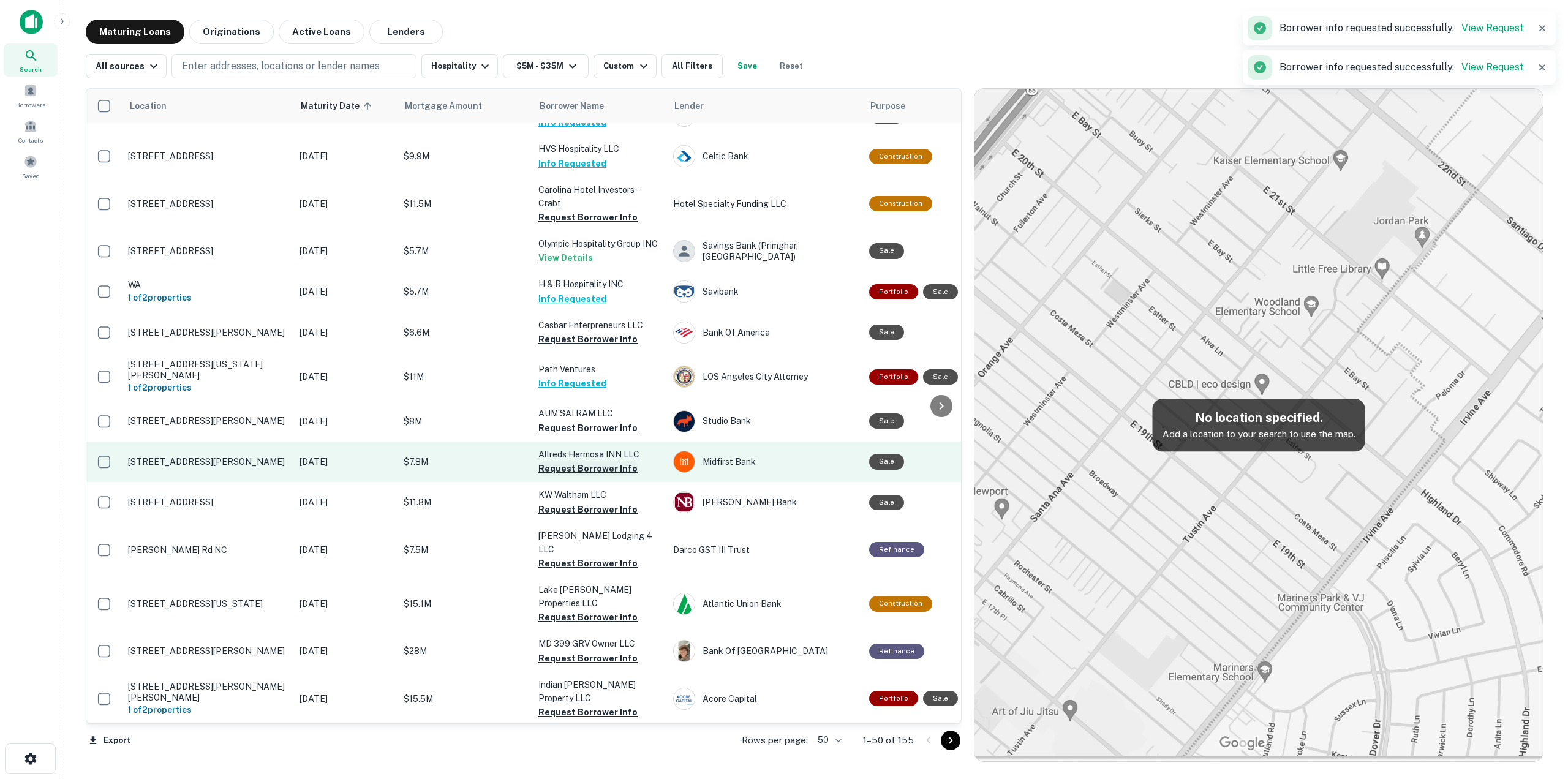
scroll to position [153, 0]
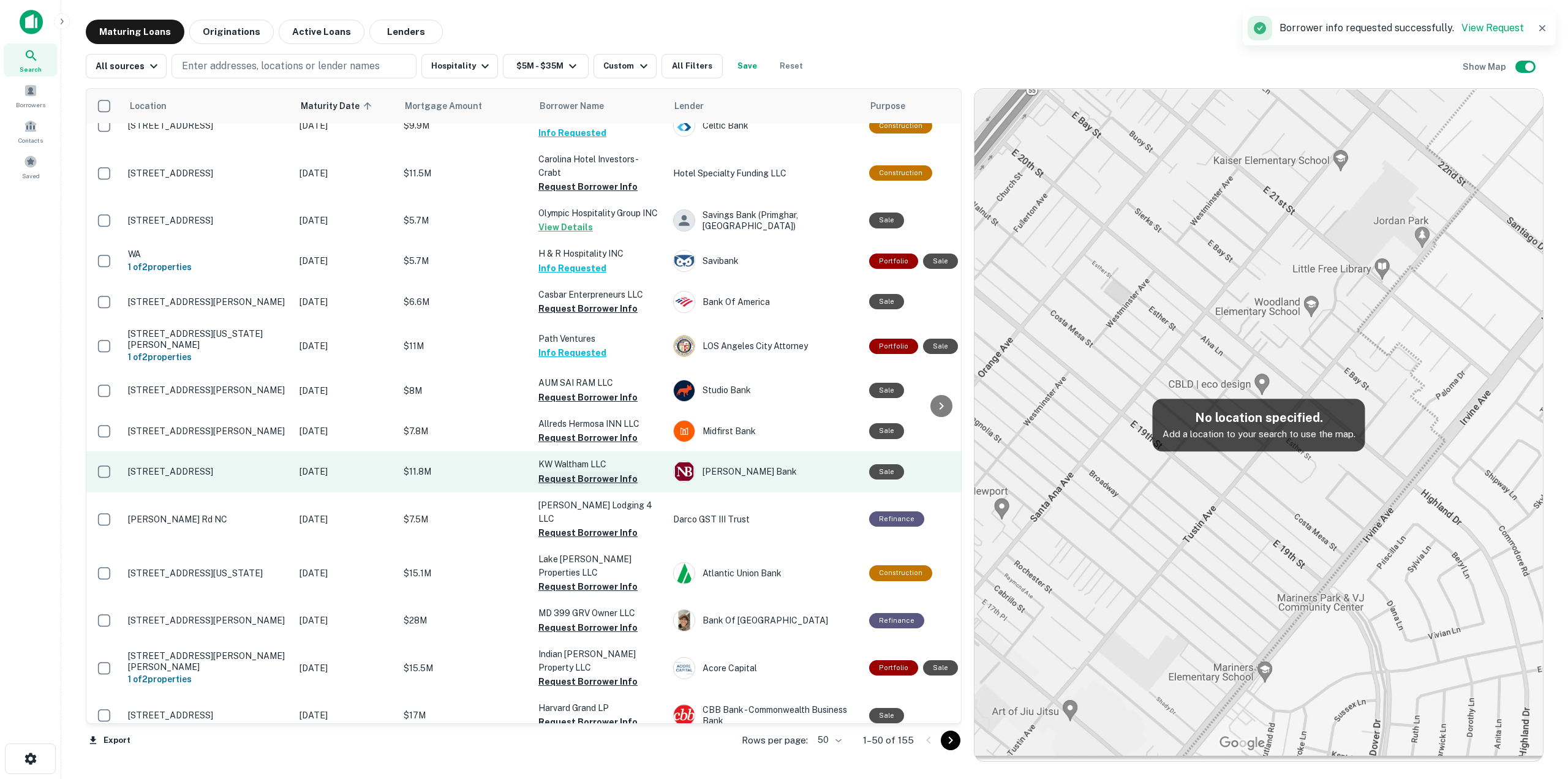
click at [605, 482] on button "Request Borrower Info" at bounding box center [588, 479] width 99 height 15
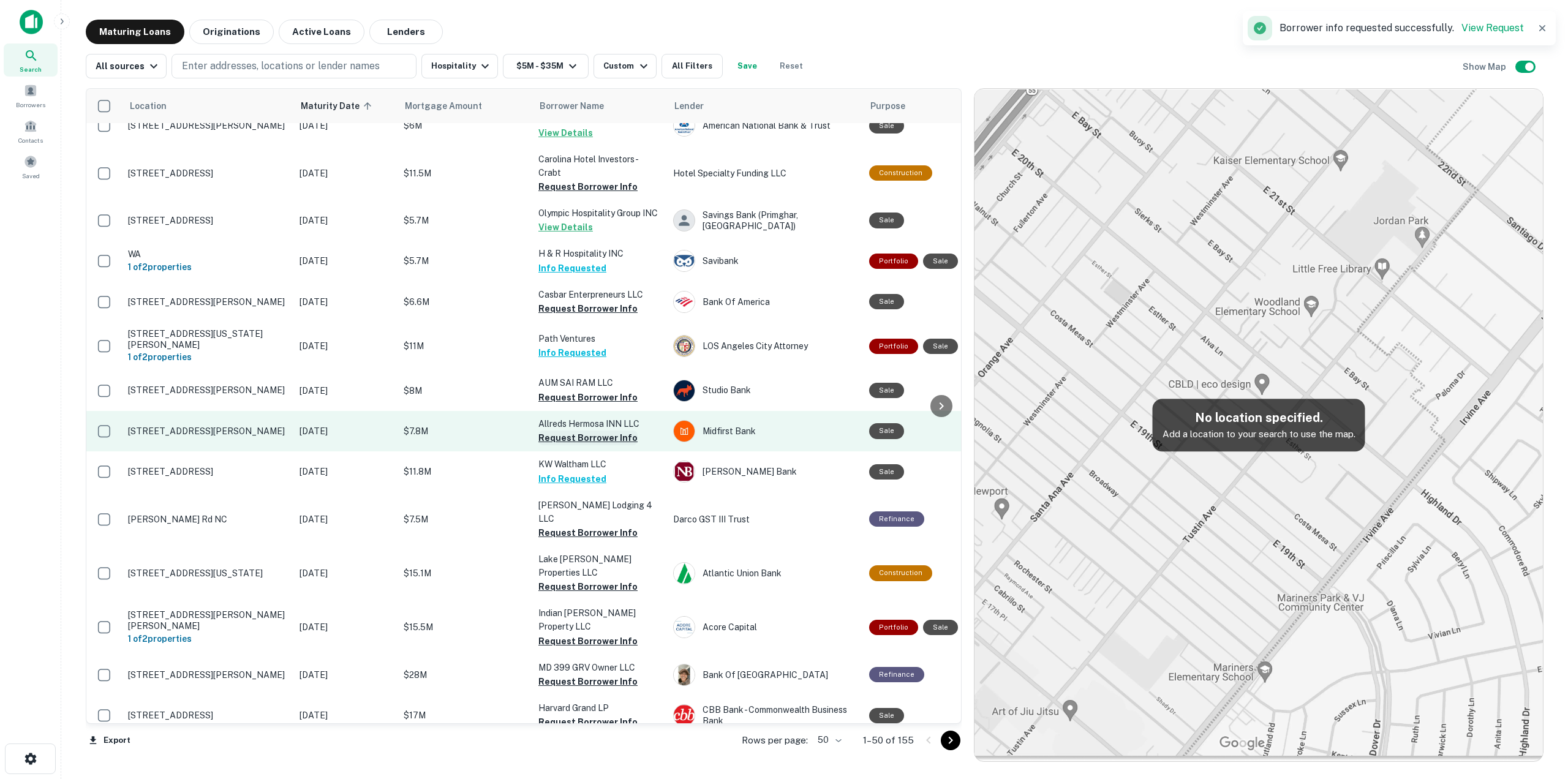
click at [592, 441] on button "Request Borrower Info" at bounding box center [588, 438] width 99 height 15
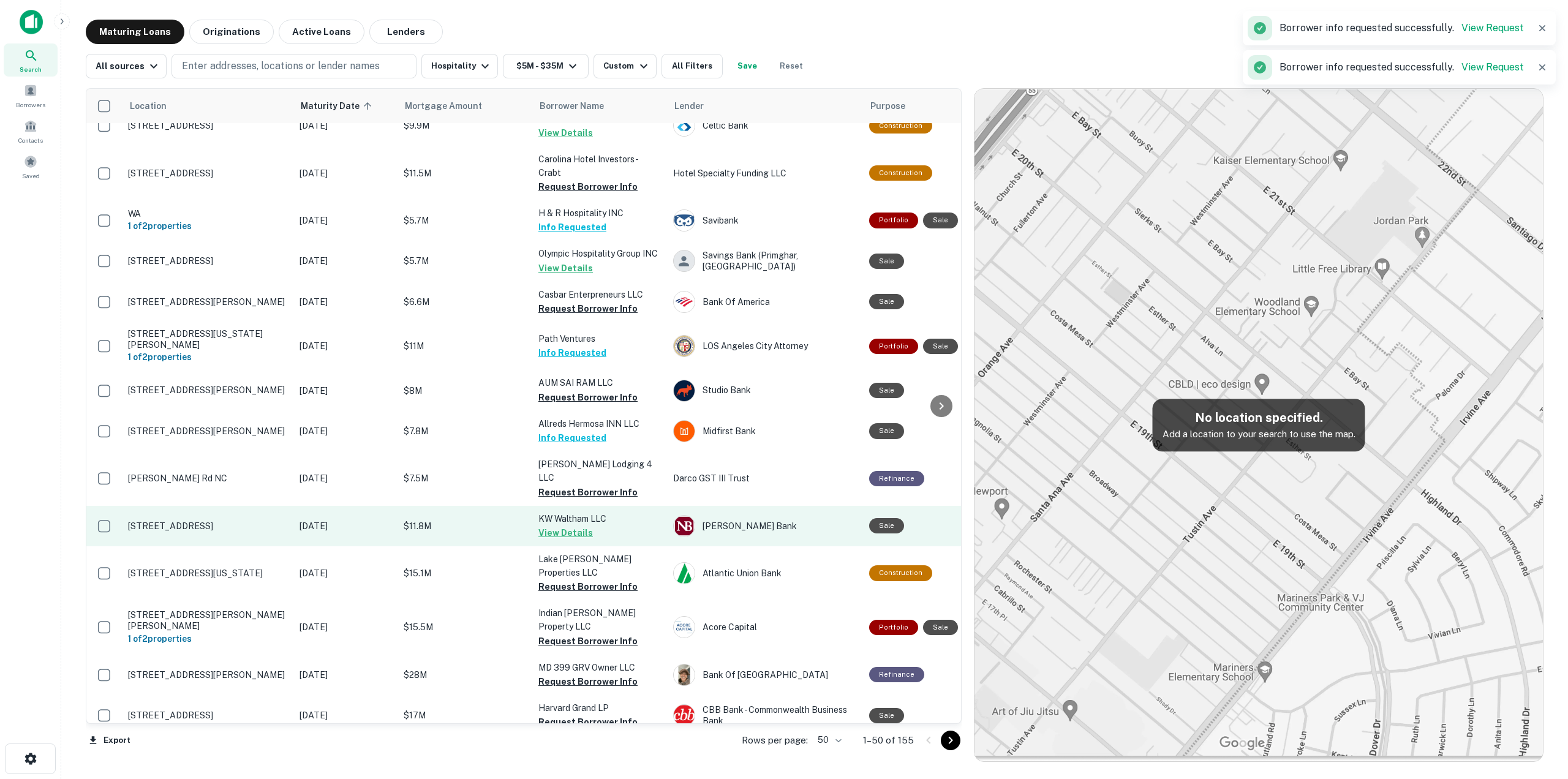
scroll to position [230, 0]
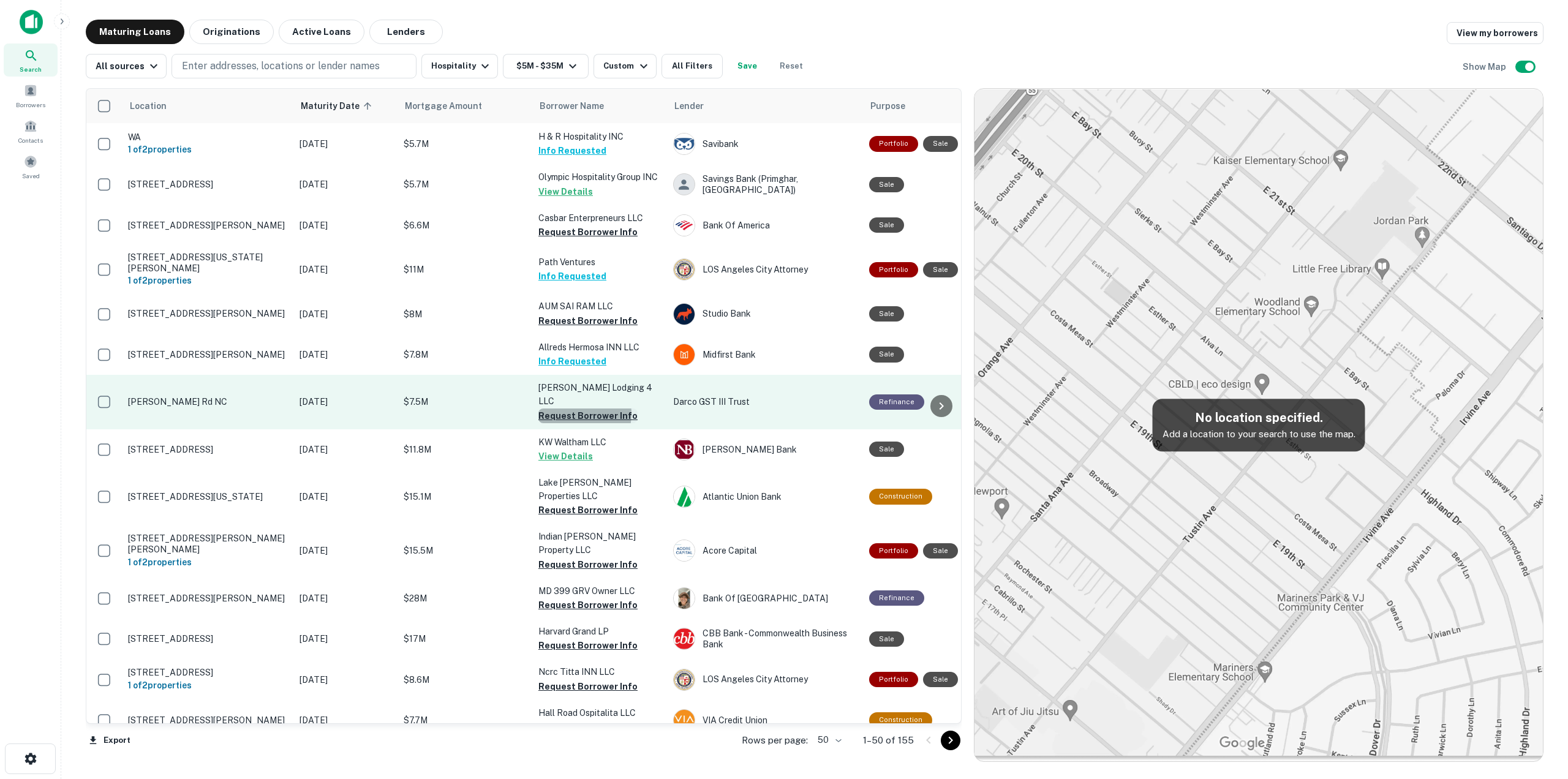
click at [576, 409] on button "Request Borrower Info" at bounding box center [588, 416] width 99 height 15
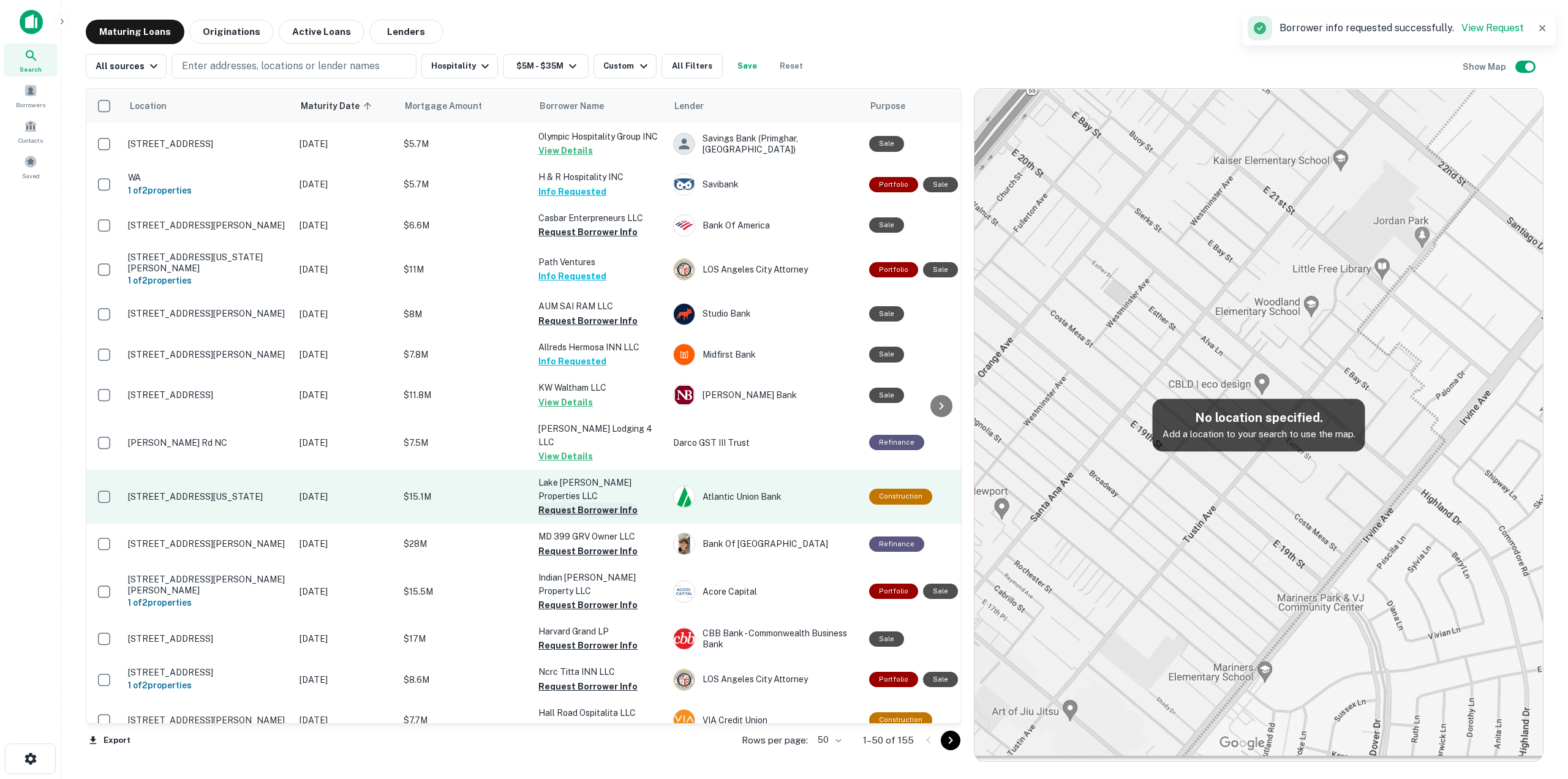
click at [606, 503] on button "Request Borrower Info" at bounding box center [588, 510] width 99 height 15
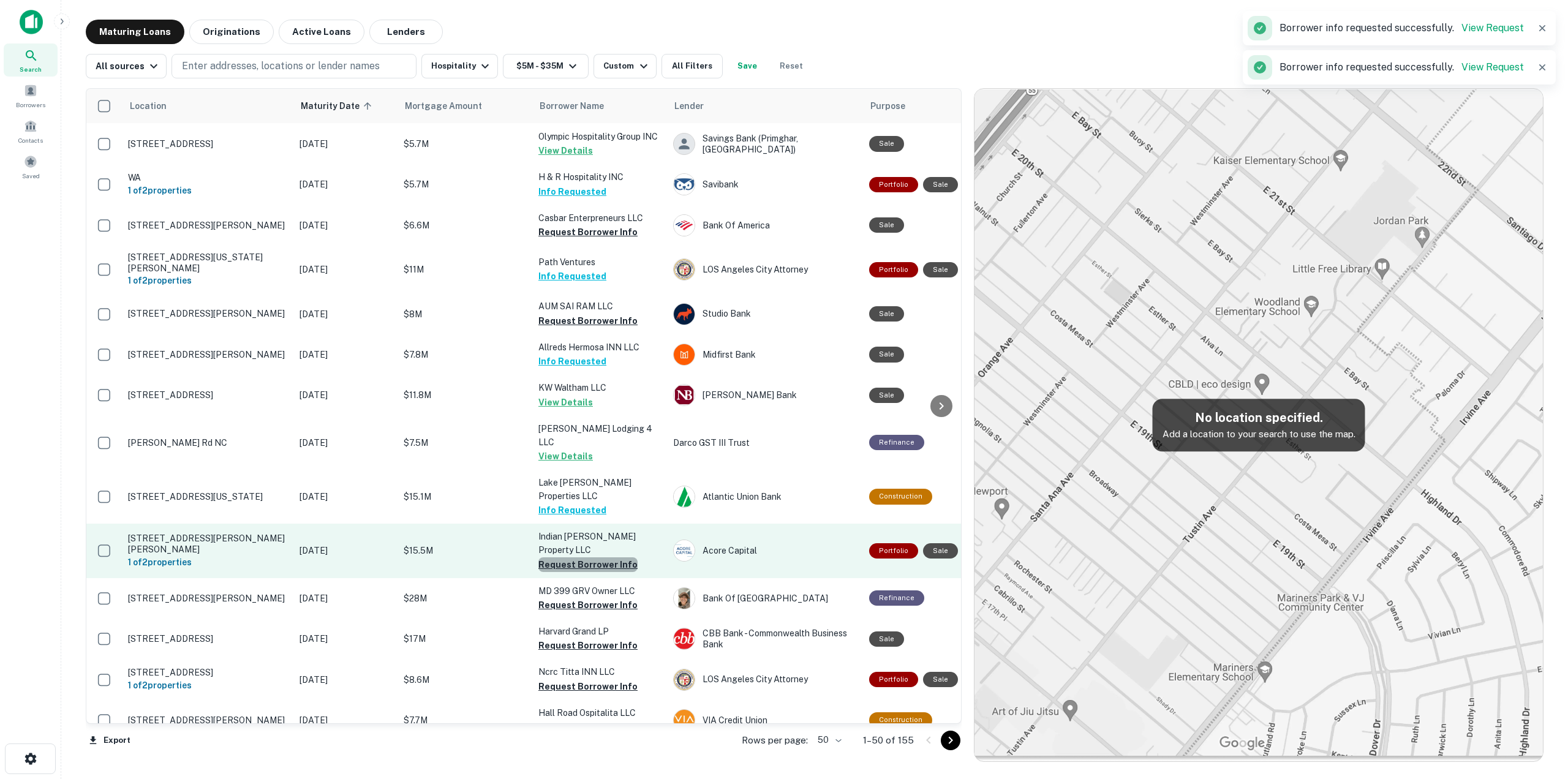
click at [601, 557] on button "Request Borrower Info" at bounding box center [588, 565] width 99 height 15
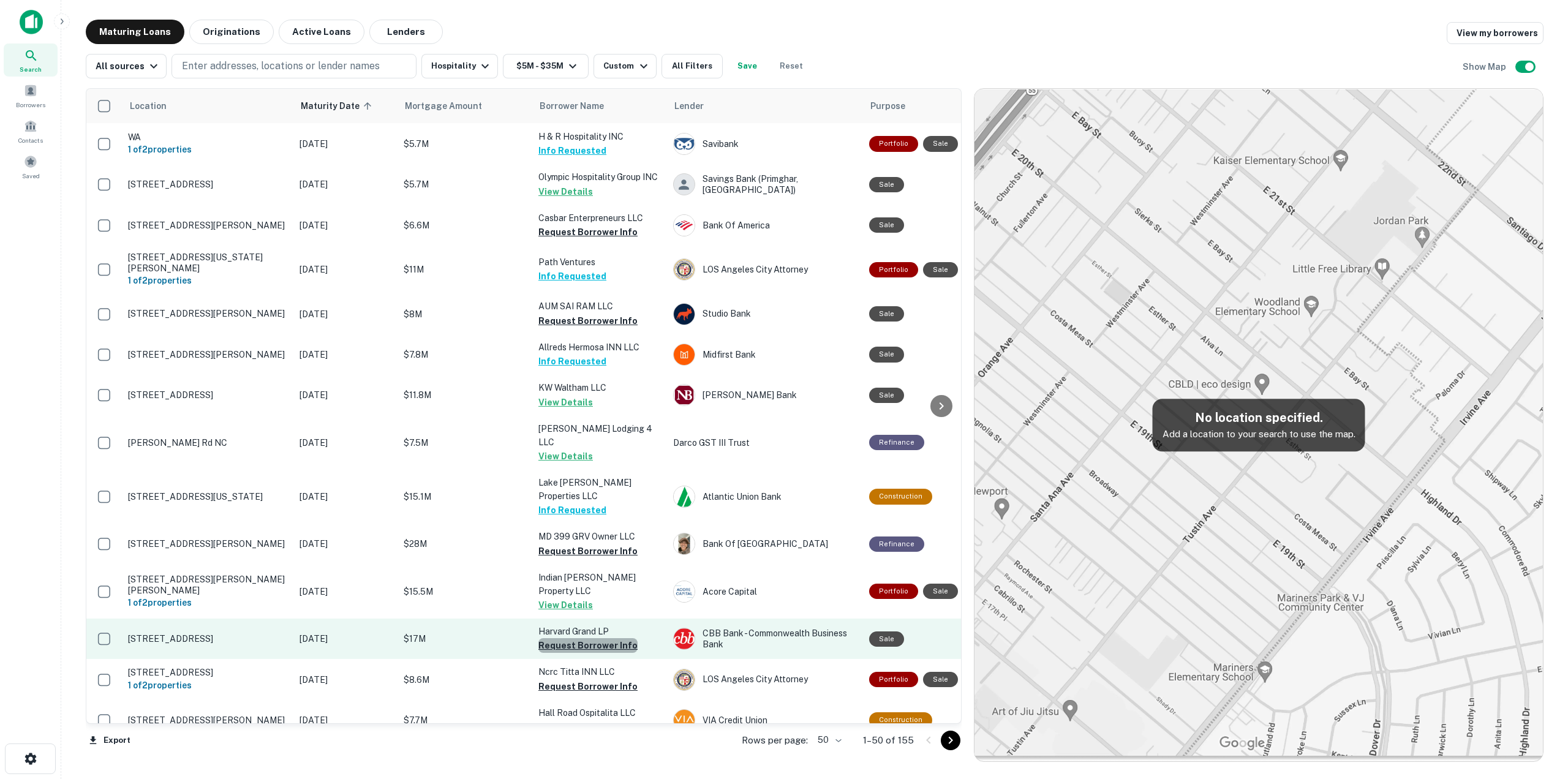
click at [590, 638] on button "Request Borrower Info" at bounding box center [588, 645] width 99 height 15
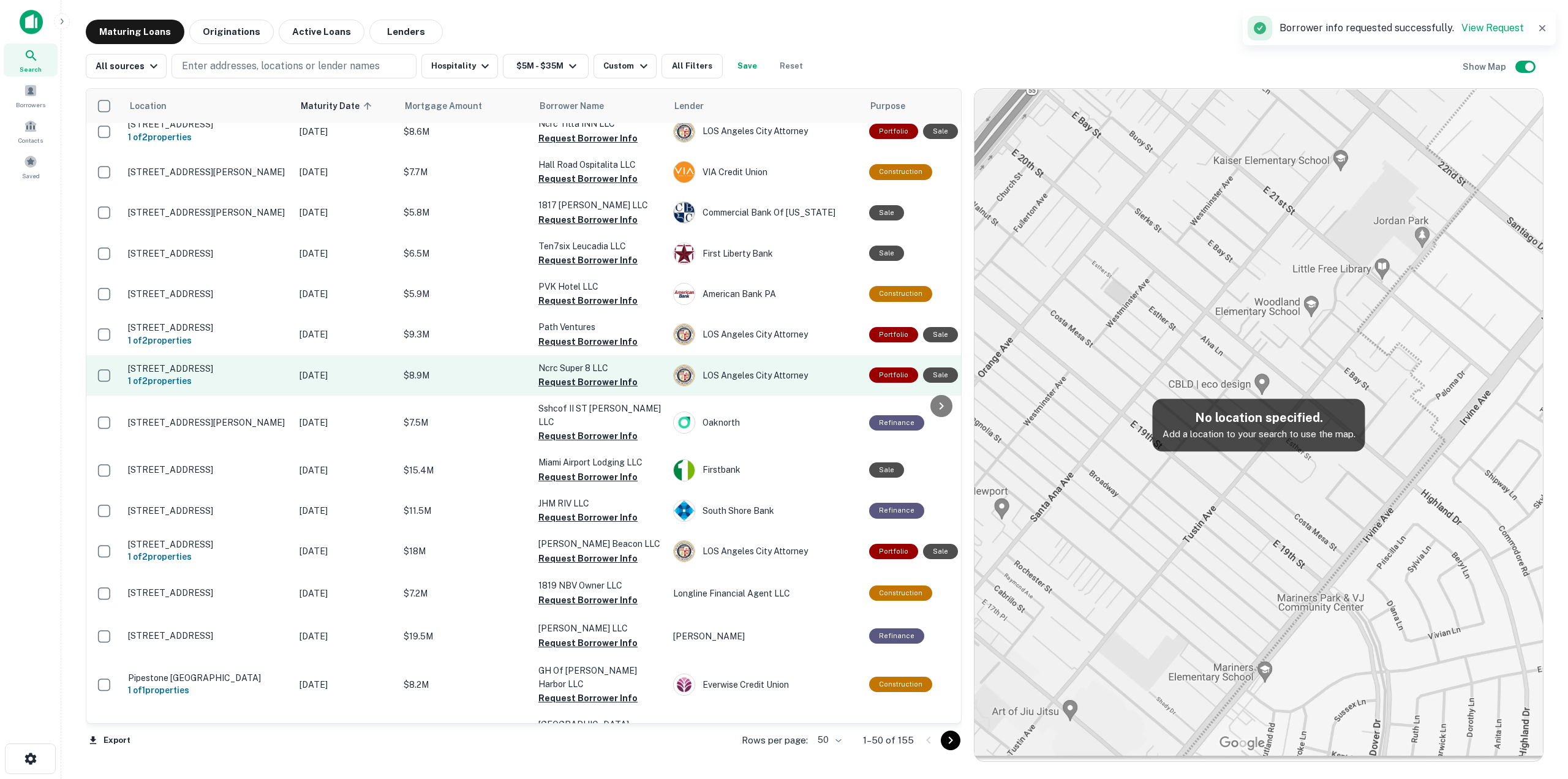
scroll to position [689, 0]
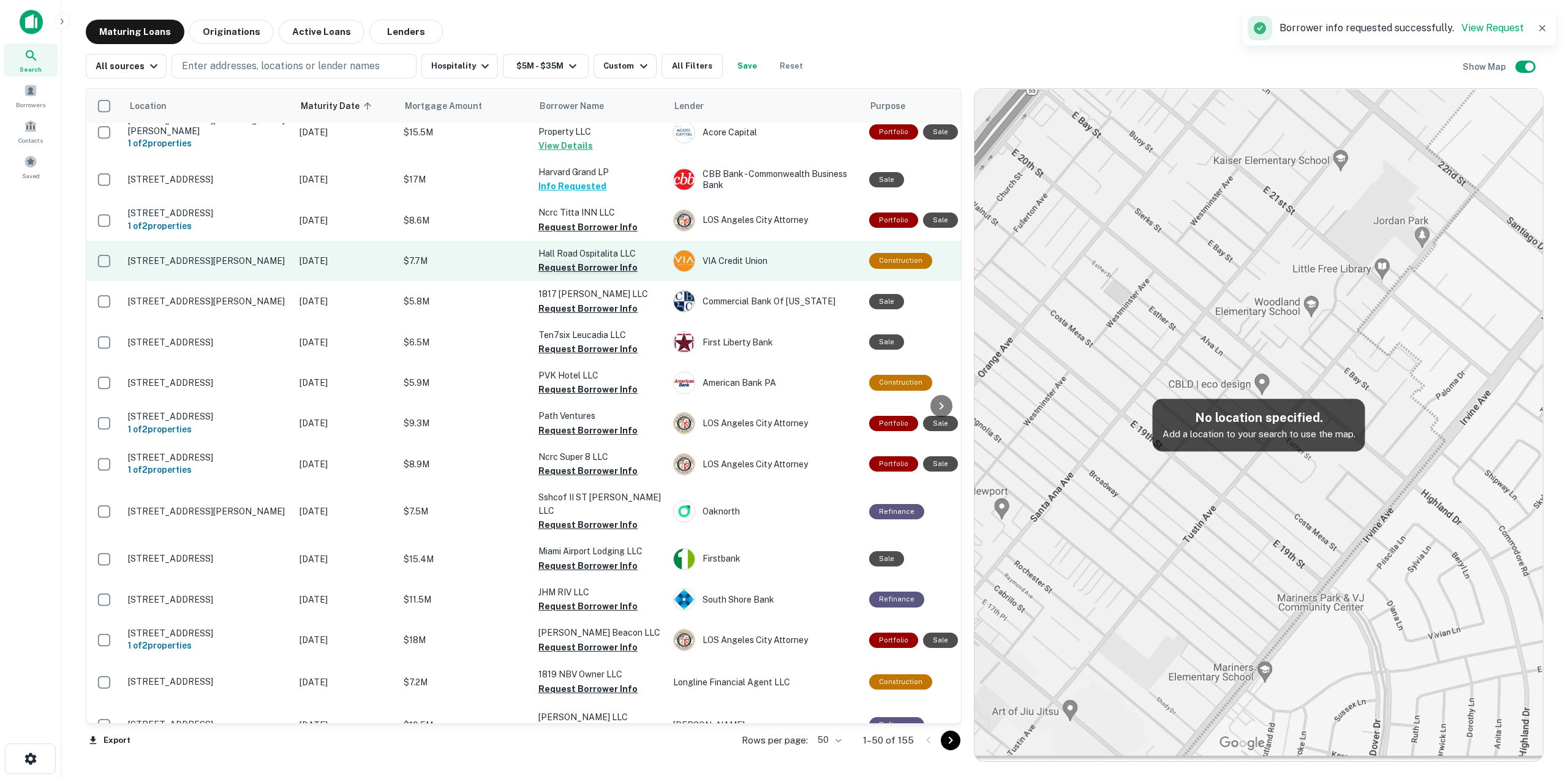
click at [592, 260] on button "Request Borrower Info" at bounding box center [588, 268] width 99 height 15
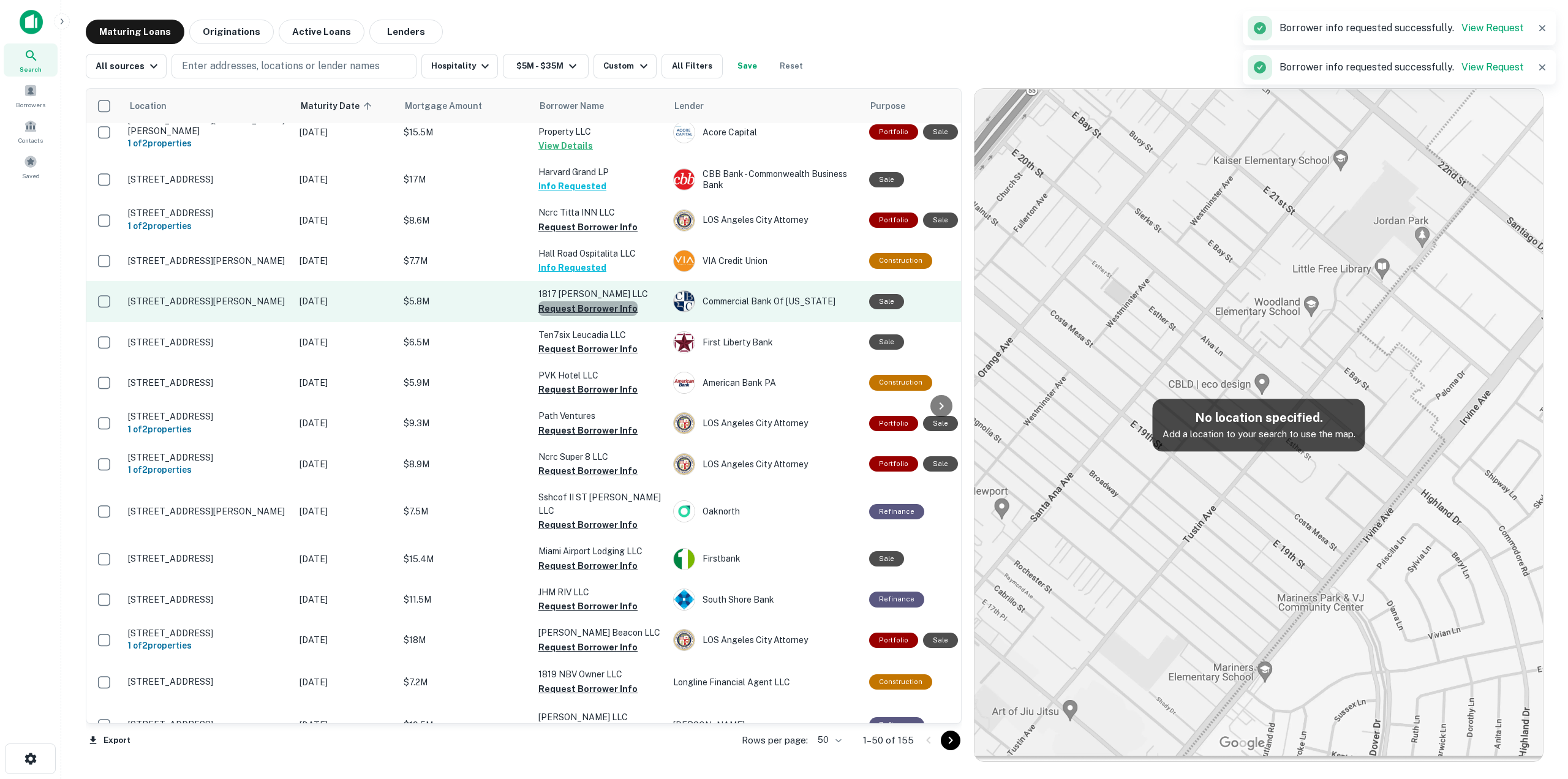
click at [590, 301] on button "Request Borrower Info" at bounding box center [588, 309] width 99 height 15
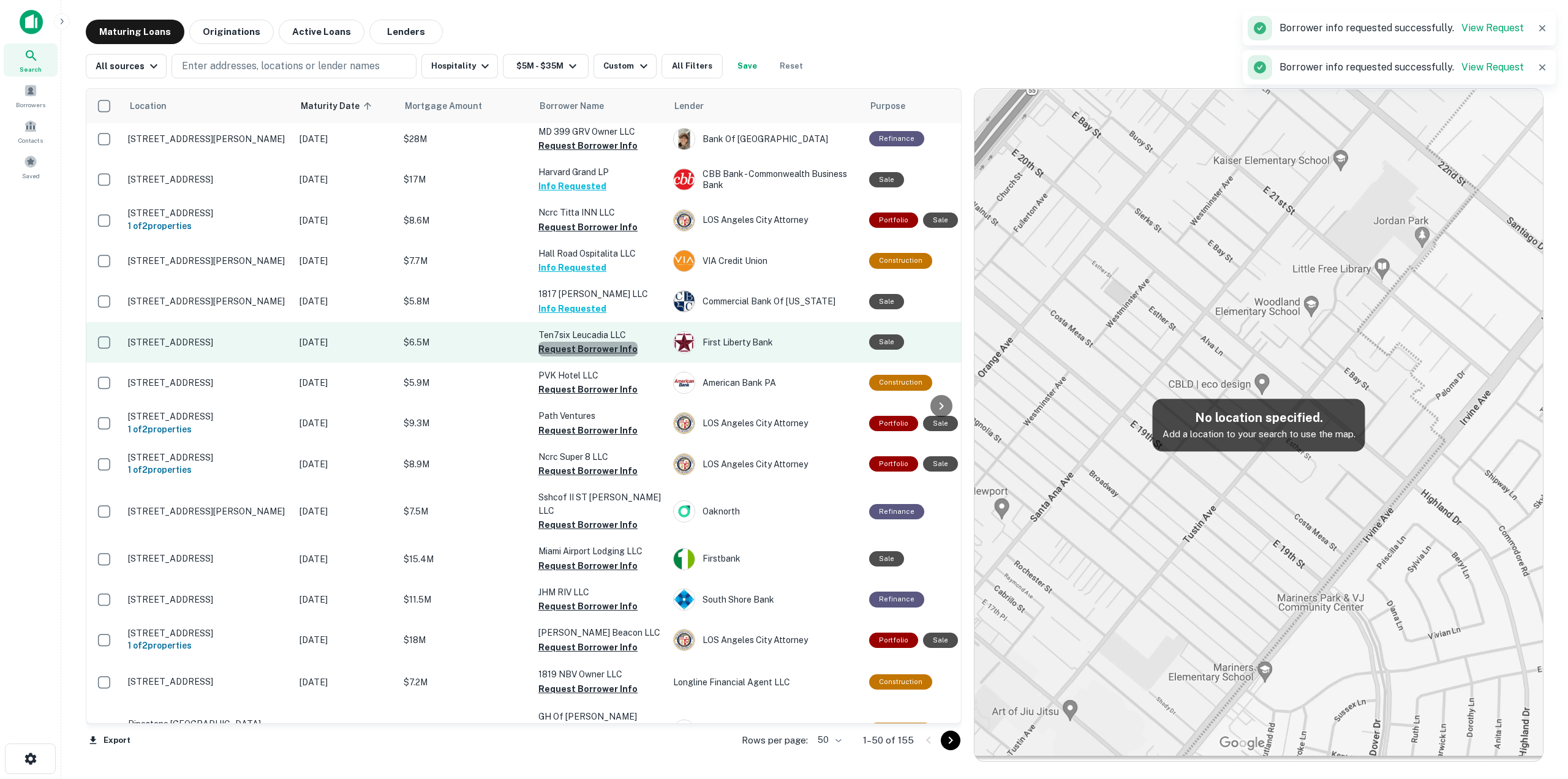
click at [606, 342] on button "Request Borrower Info" at bounding box center [588, 349] width 99 height 15
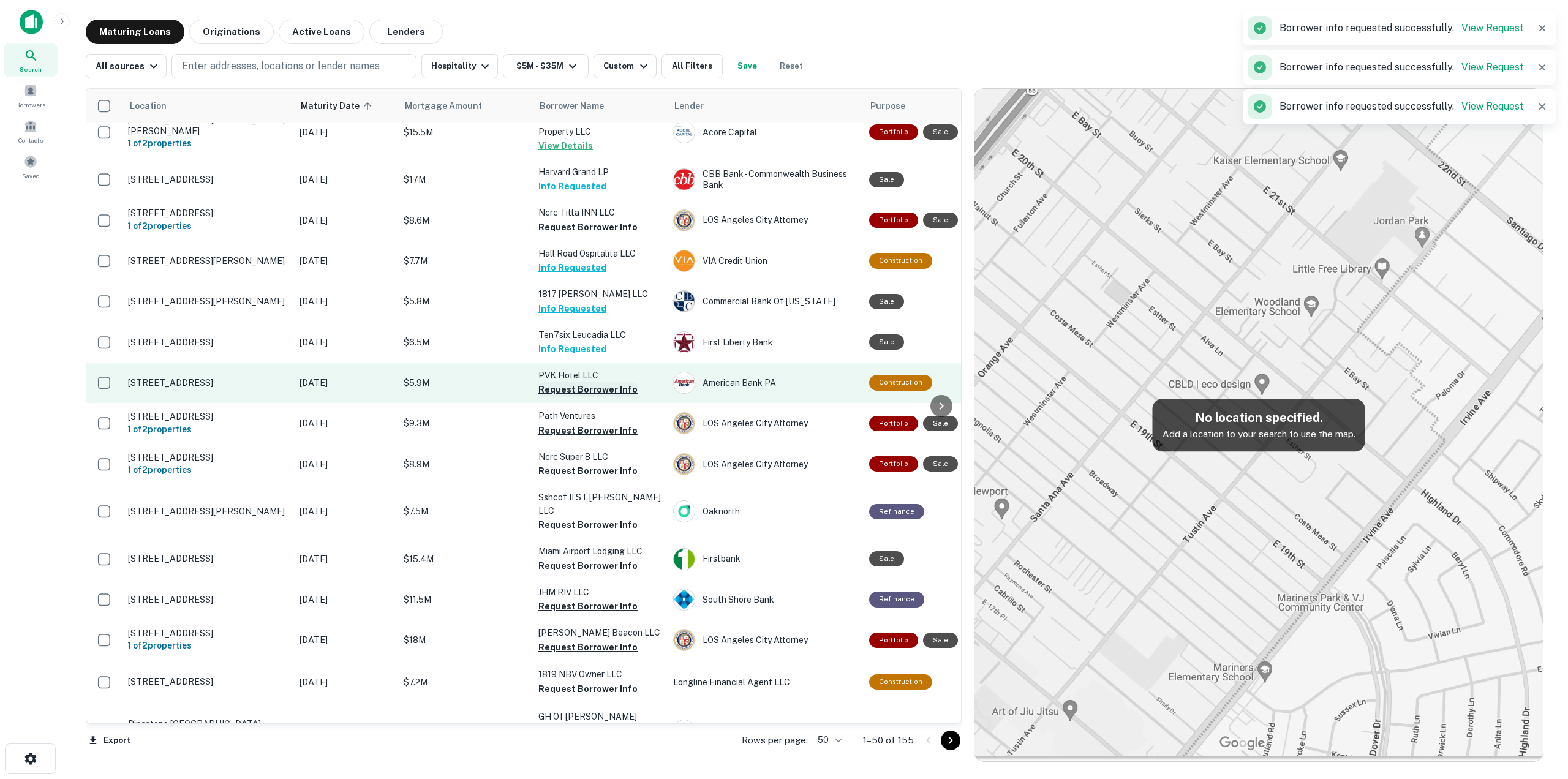
click at [603, 382] on button "Request Borrower Info" at bounding box center [588, 390] width 99 height 15
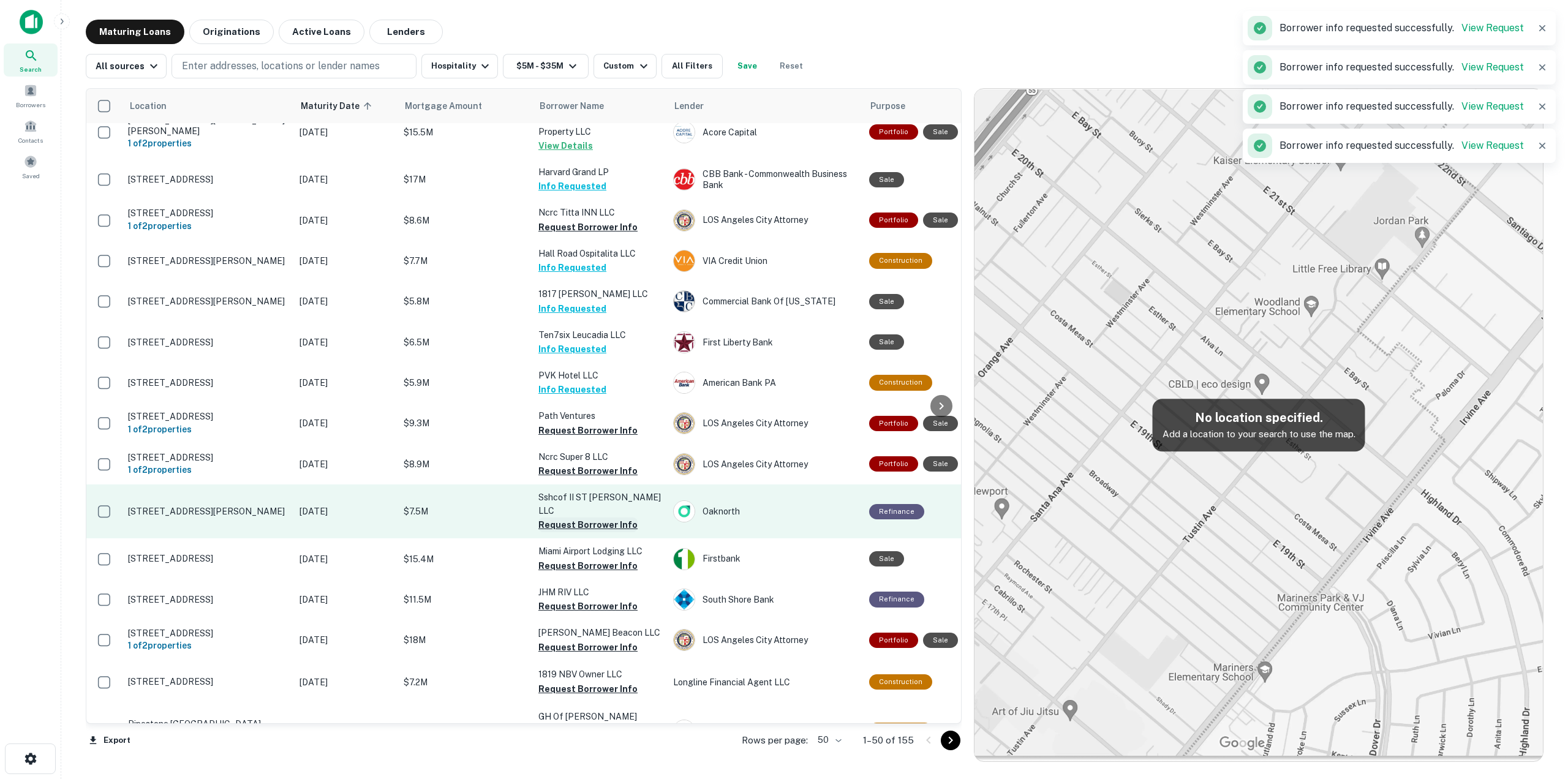
click at [619, 518] on button "Request Borrower Info" at bounding box center [588, 525] width 99 height 15
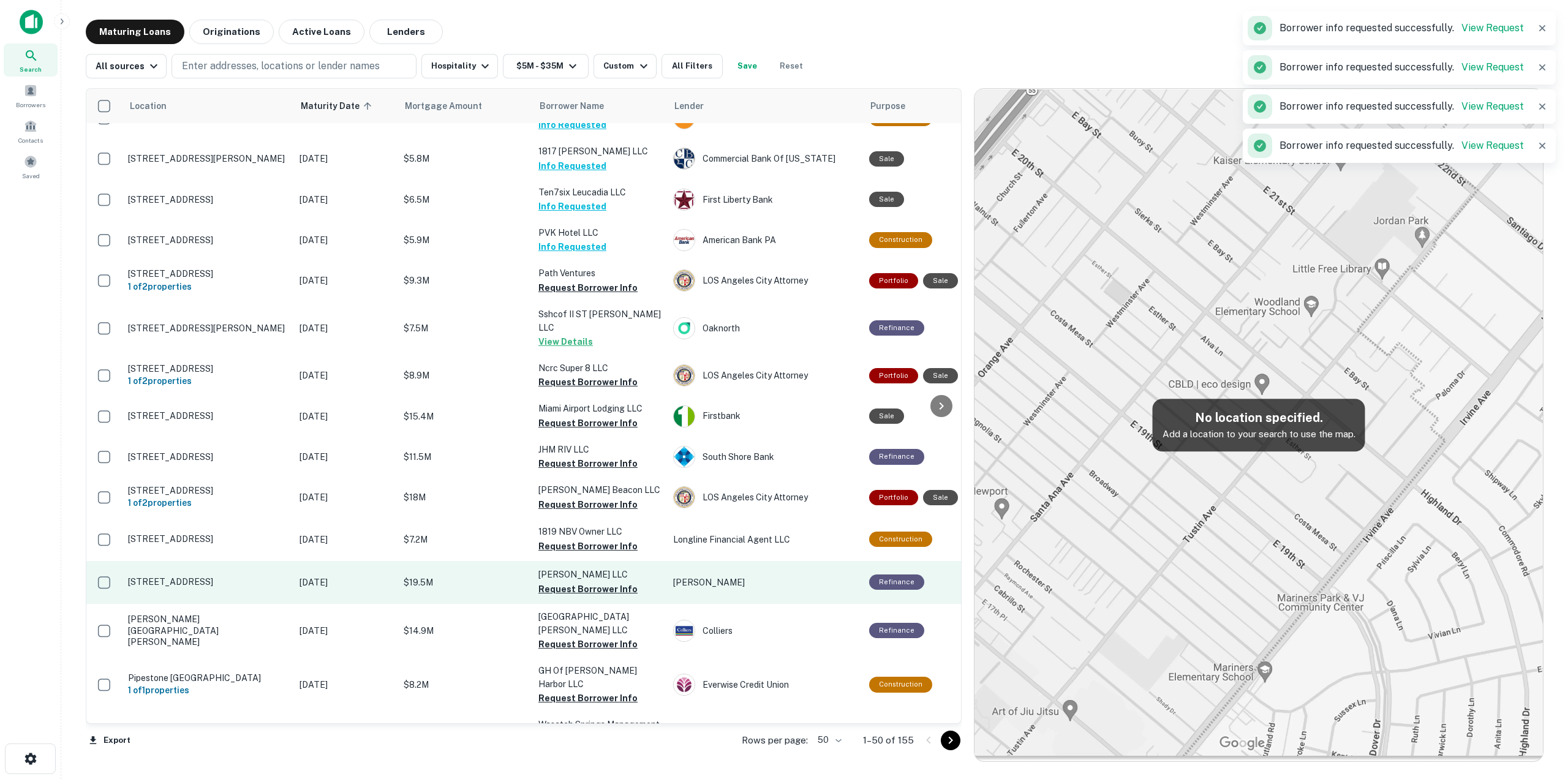
scroll to position [918, 0]
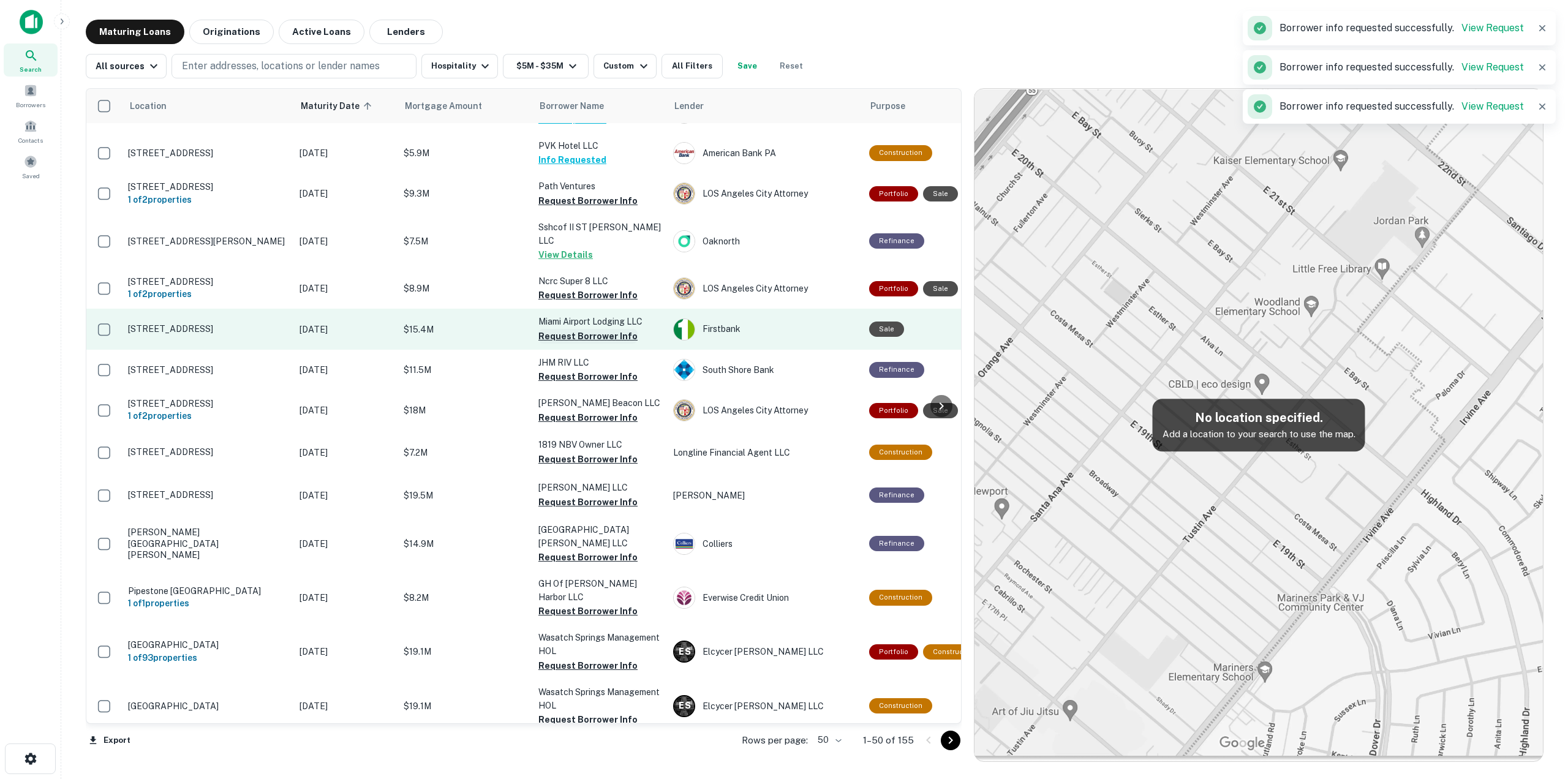
click at [602, 329] on button "Request Borrower Info" at bounding box center [588, 336] width 99 height 15
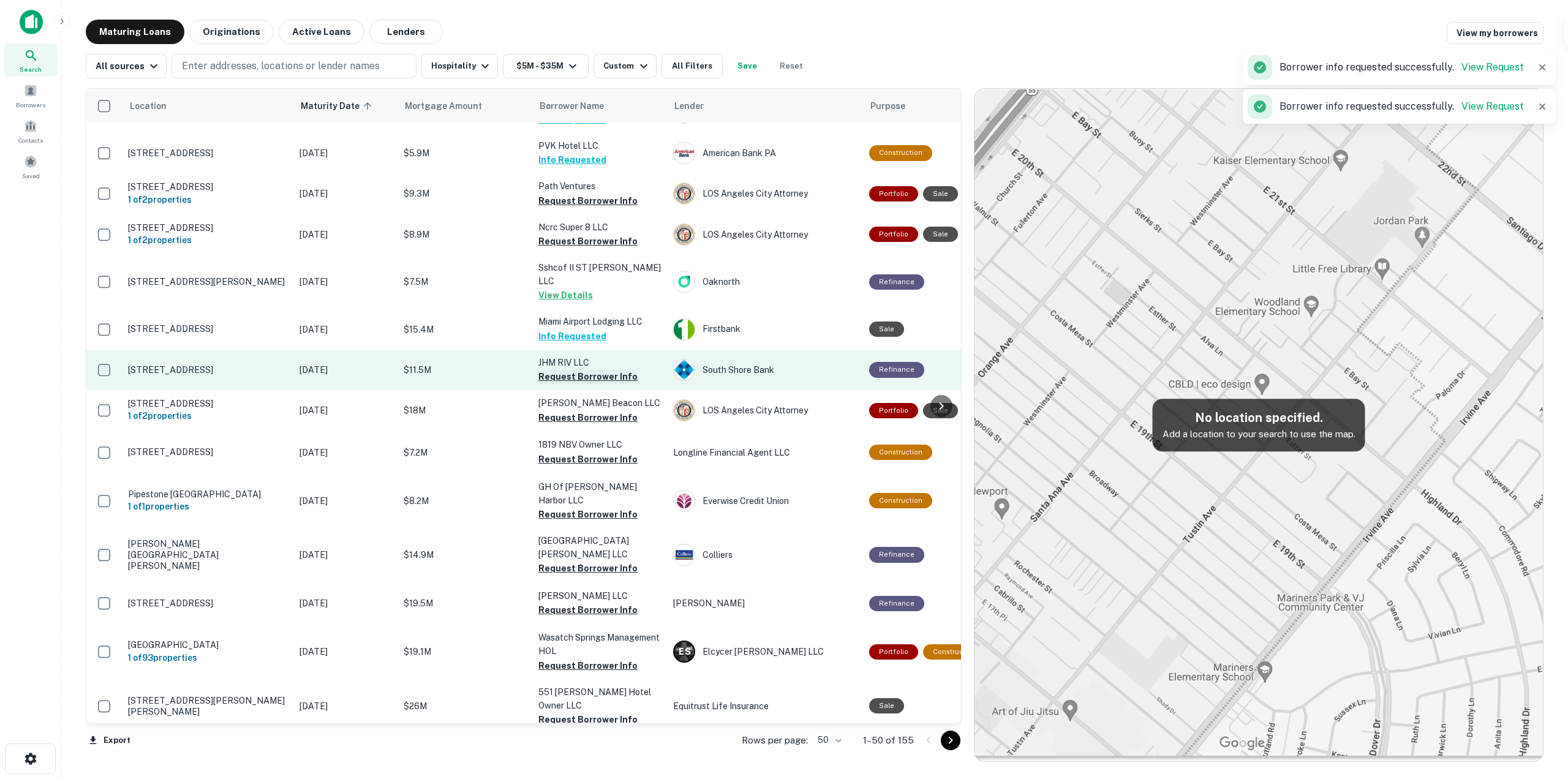
click at [603, 369] on button "Request Borrower Info" at bounding box center [588, 377] width 99 height 15
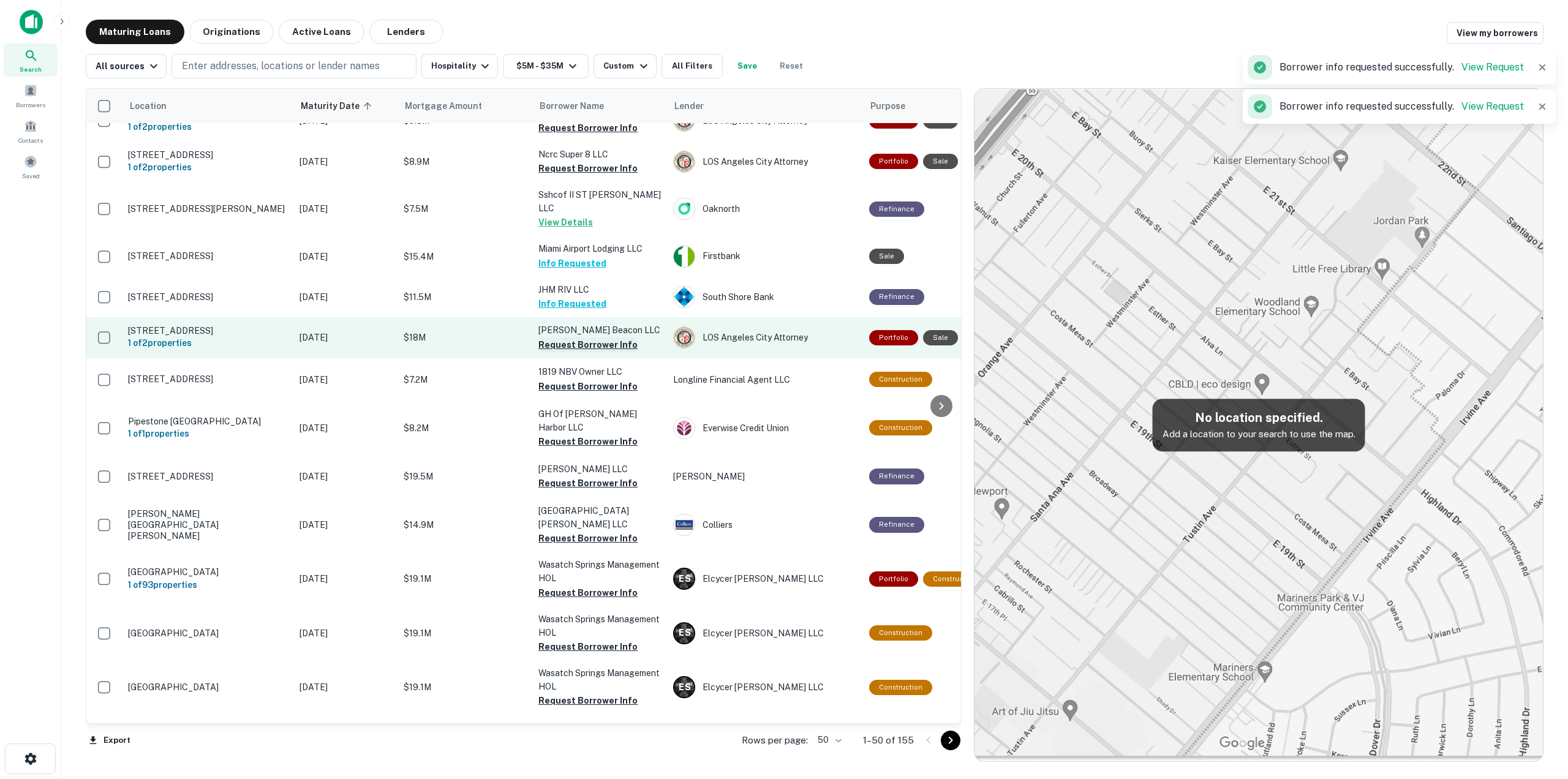
scroll to position [1072, 0]
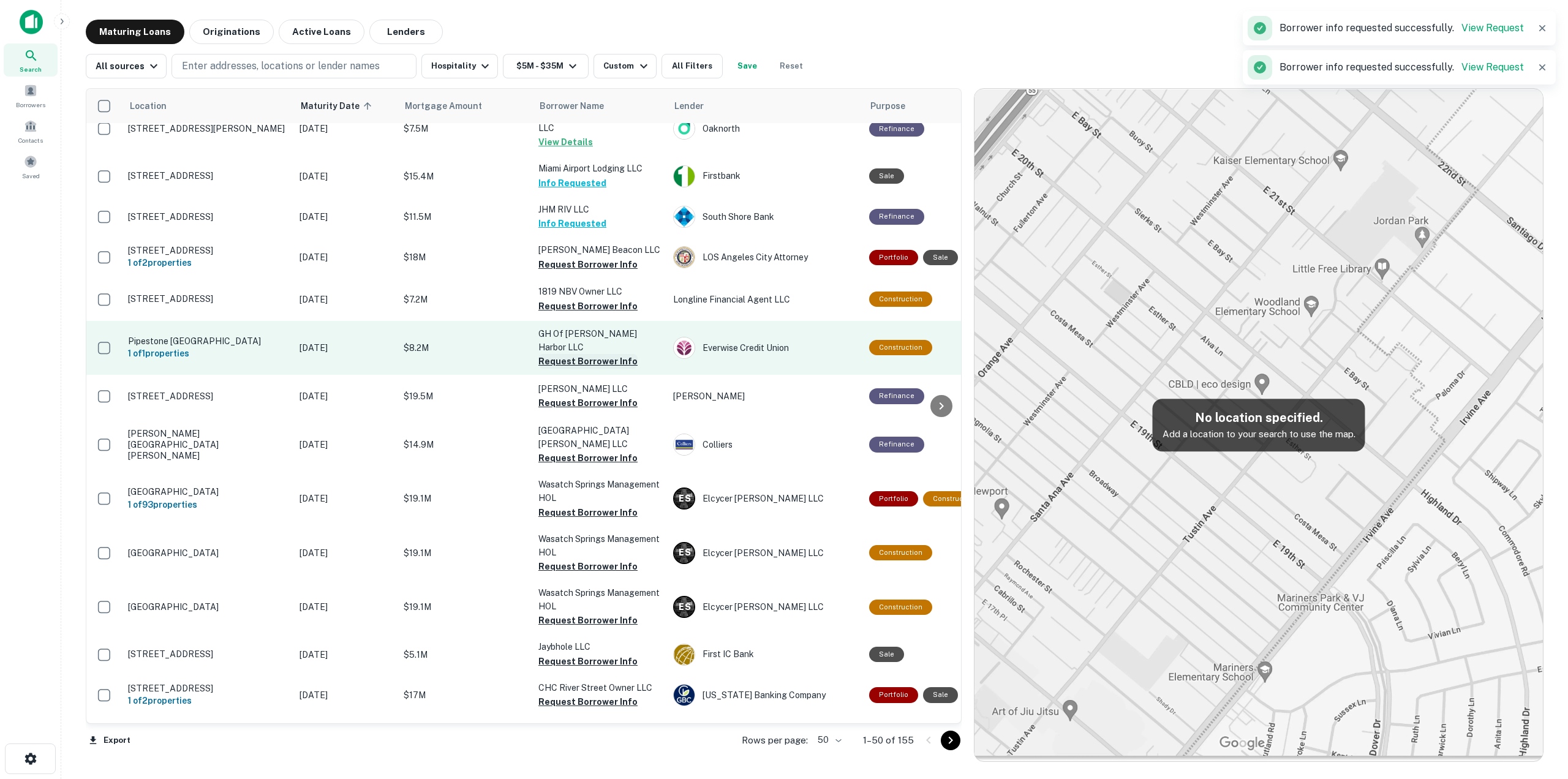
click at [599, 354] on button "Request Borrower Info" at bounding box center [588, 361] width 99 height 15
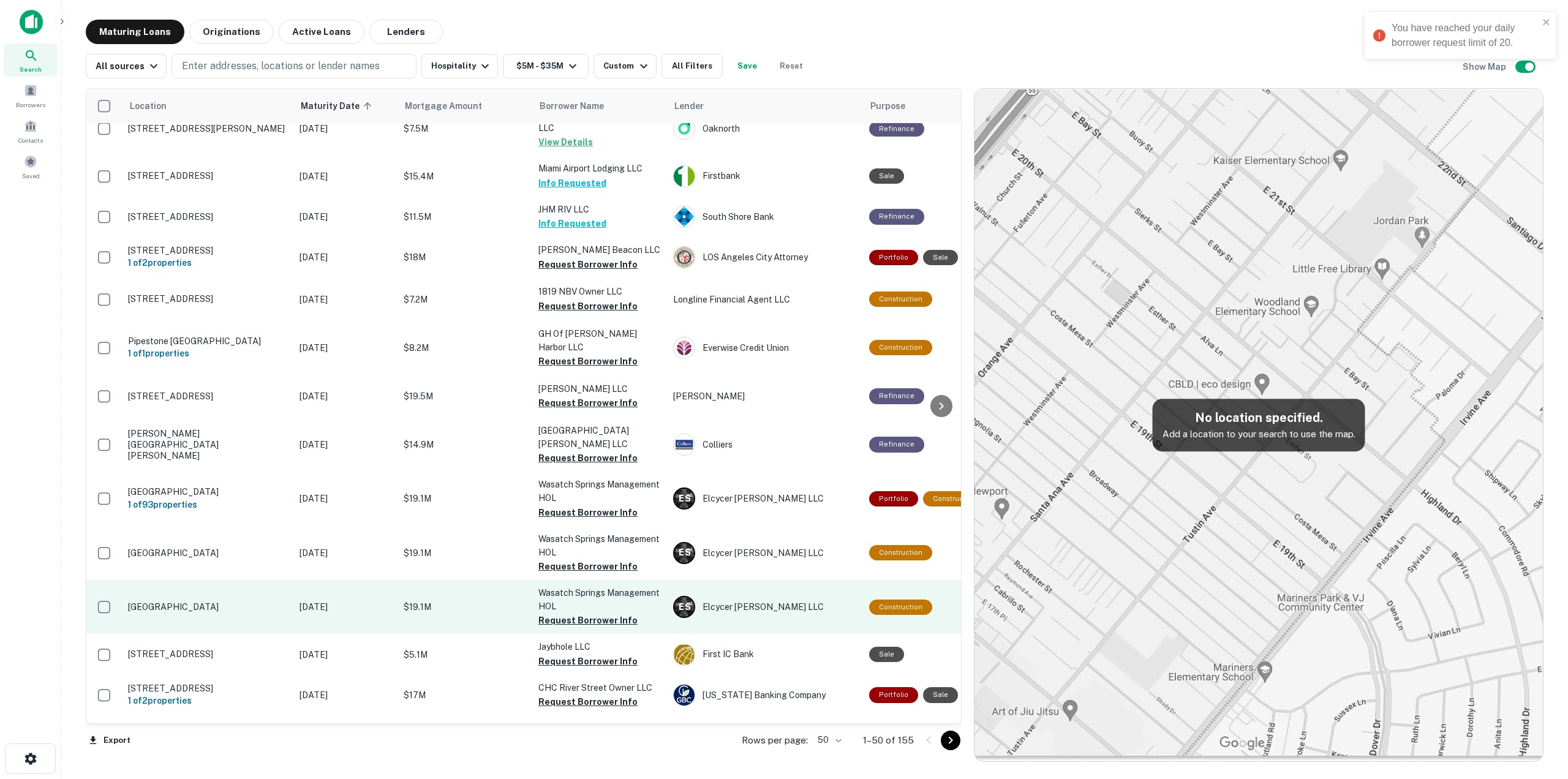
scroll to position [1225, 0]
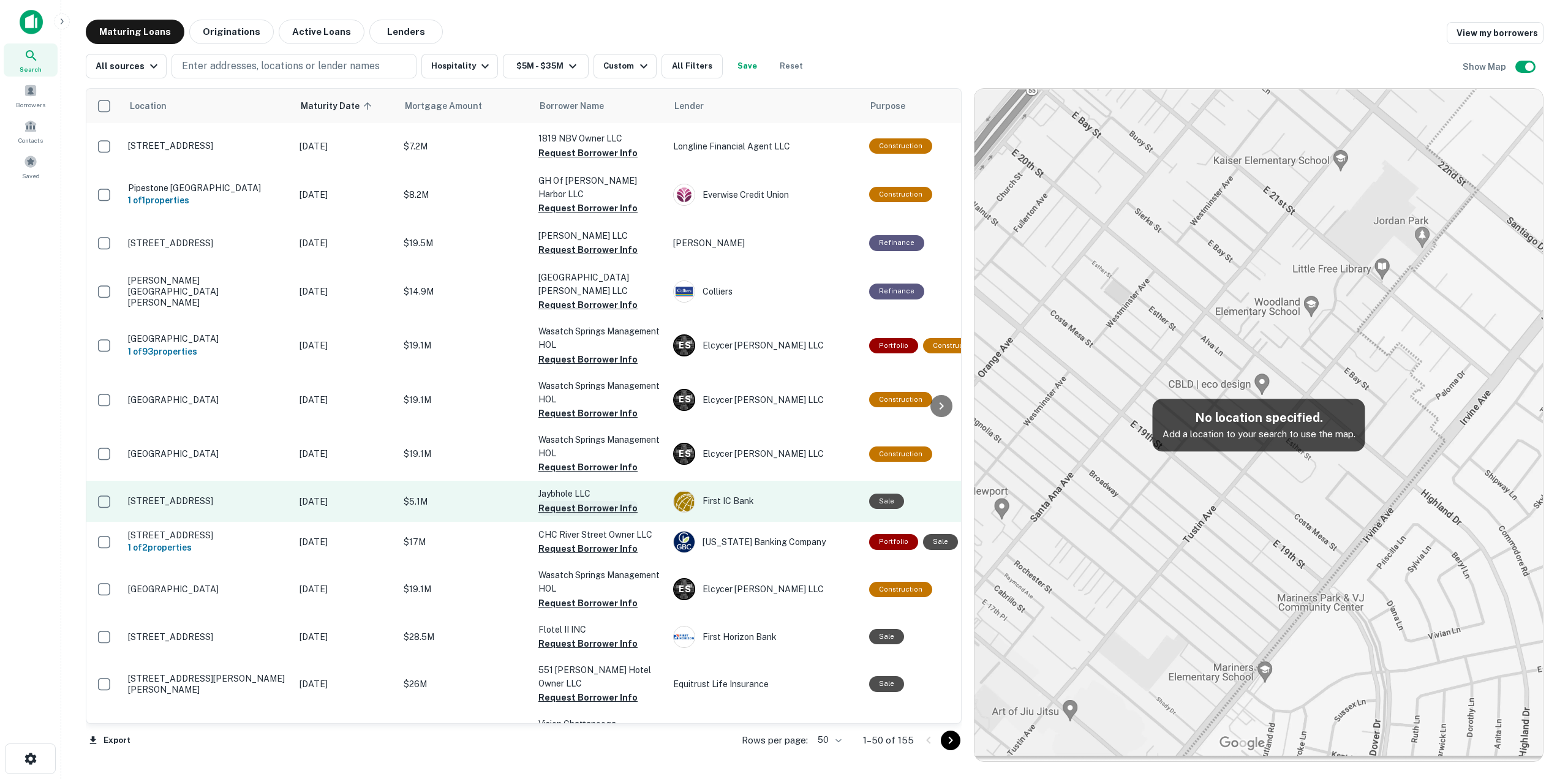
click at [601, 501] on button "Request Borrower Info" at bounding box center [588, 508] width 99 height 15
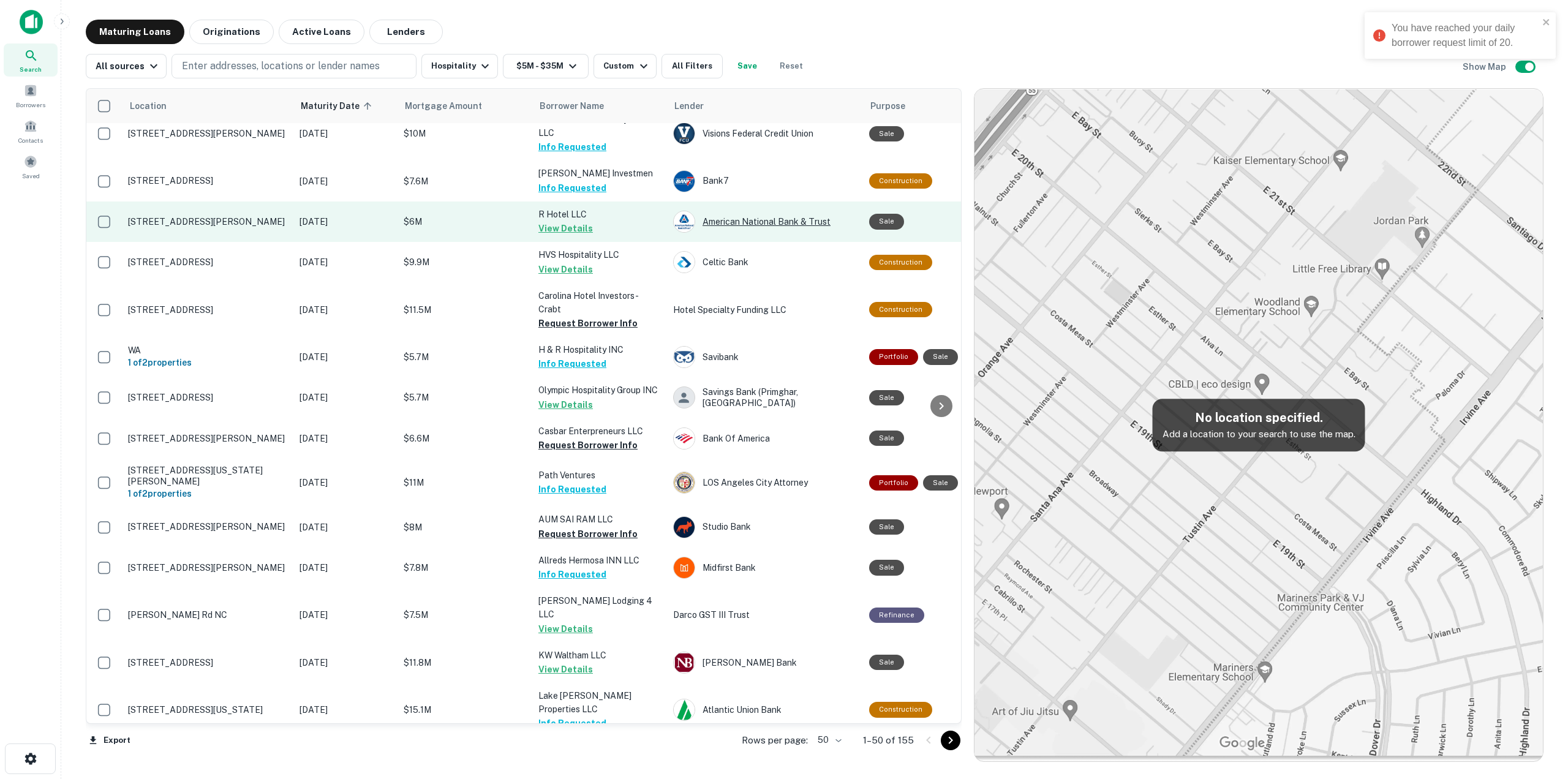
scroll to position [0, 0]
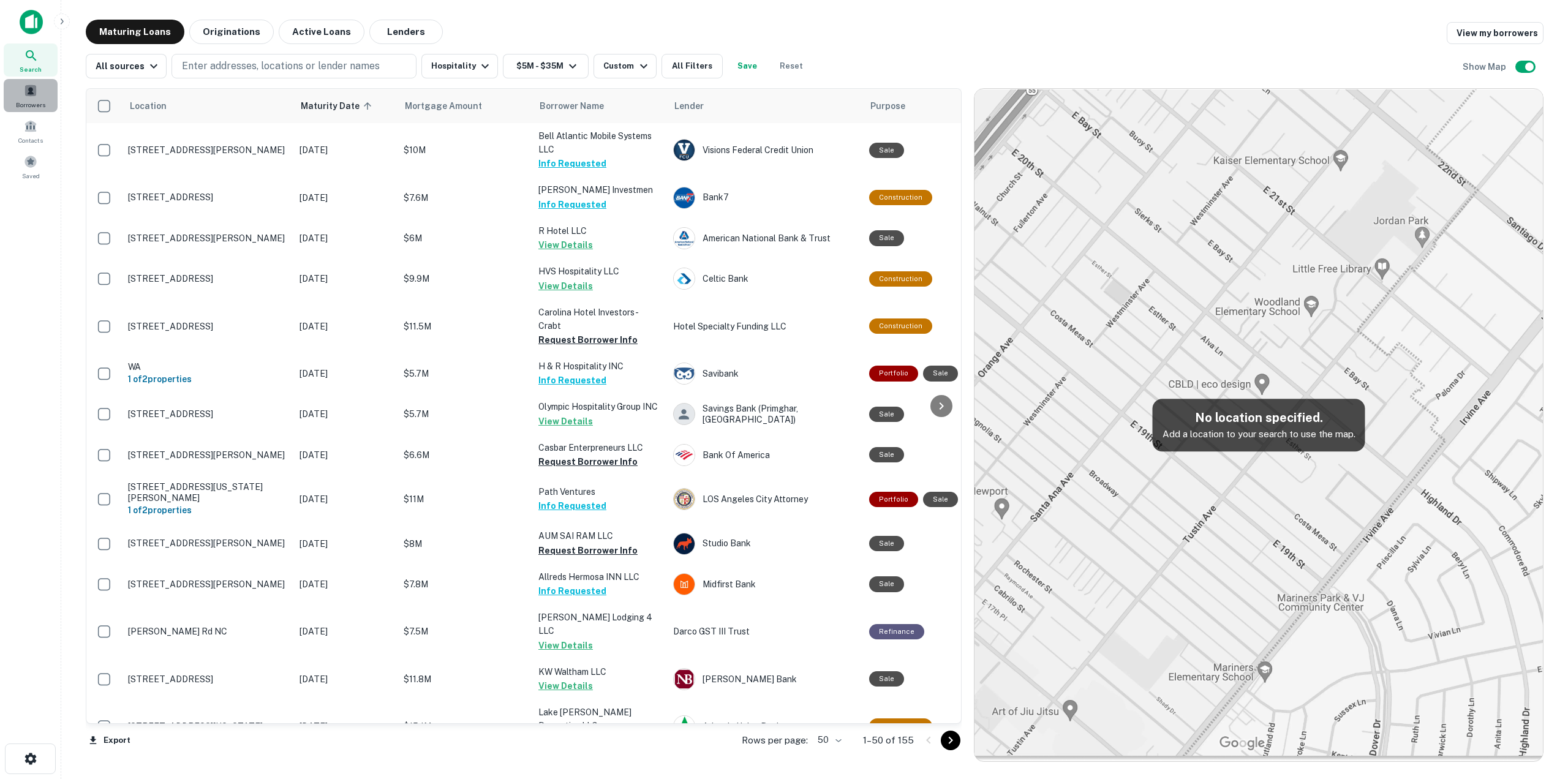
click at [43, 95] on div "Borrowers" at bounding box center [30, 96] width 54 height 33
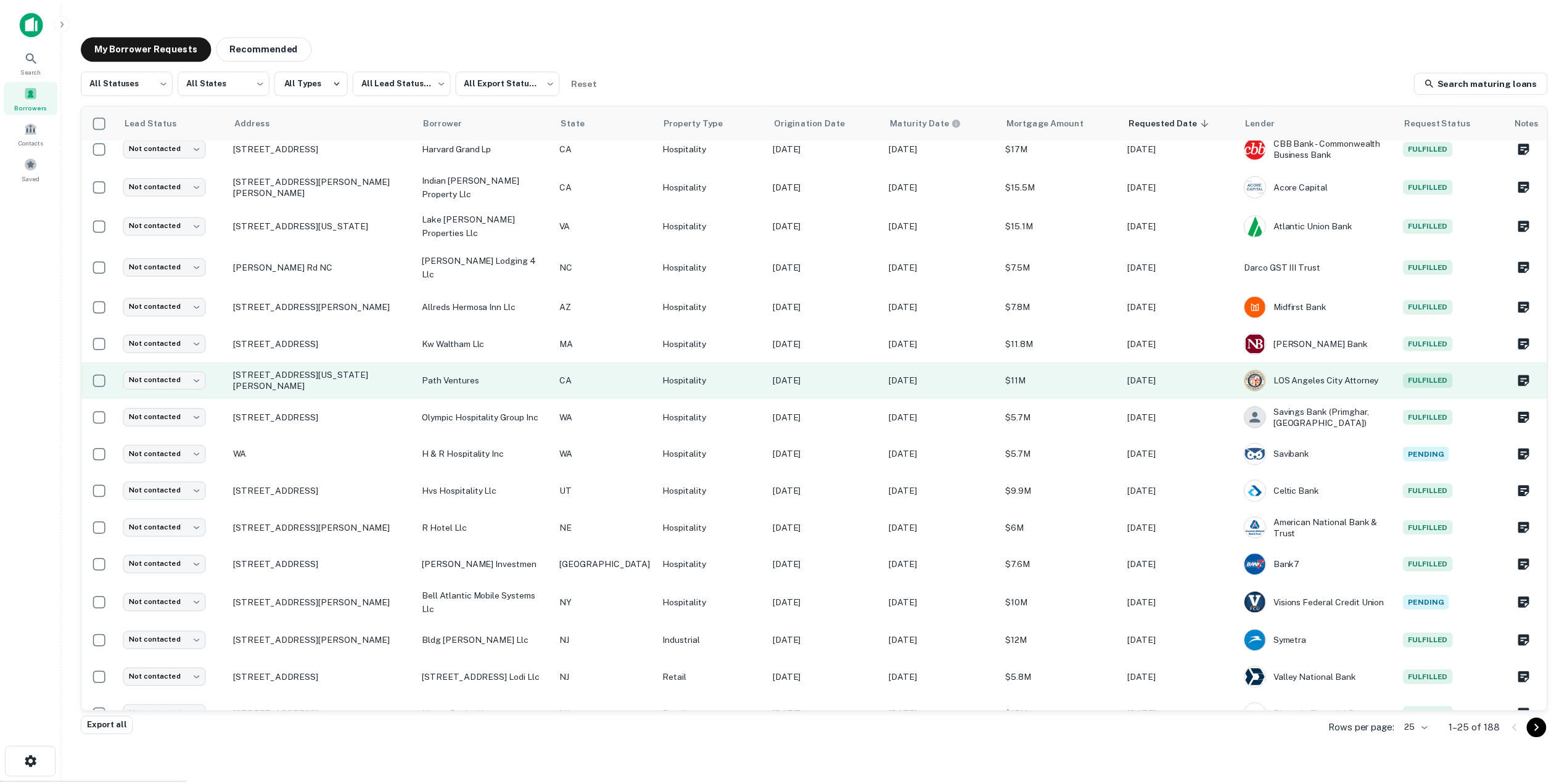
scroll to position [308, 0]
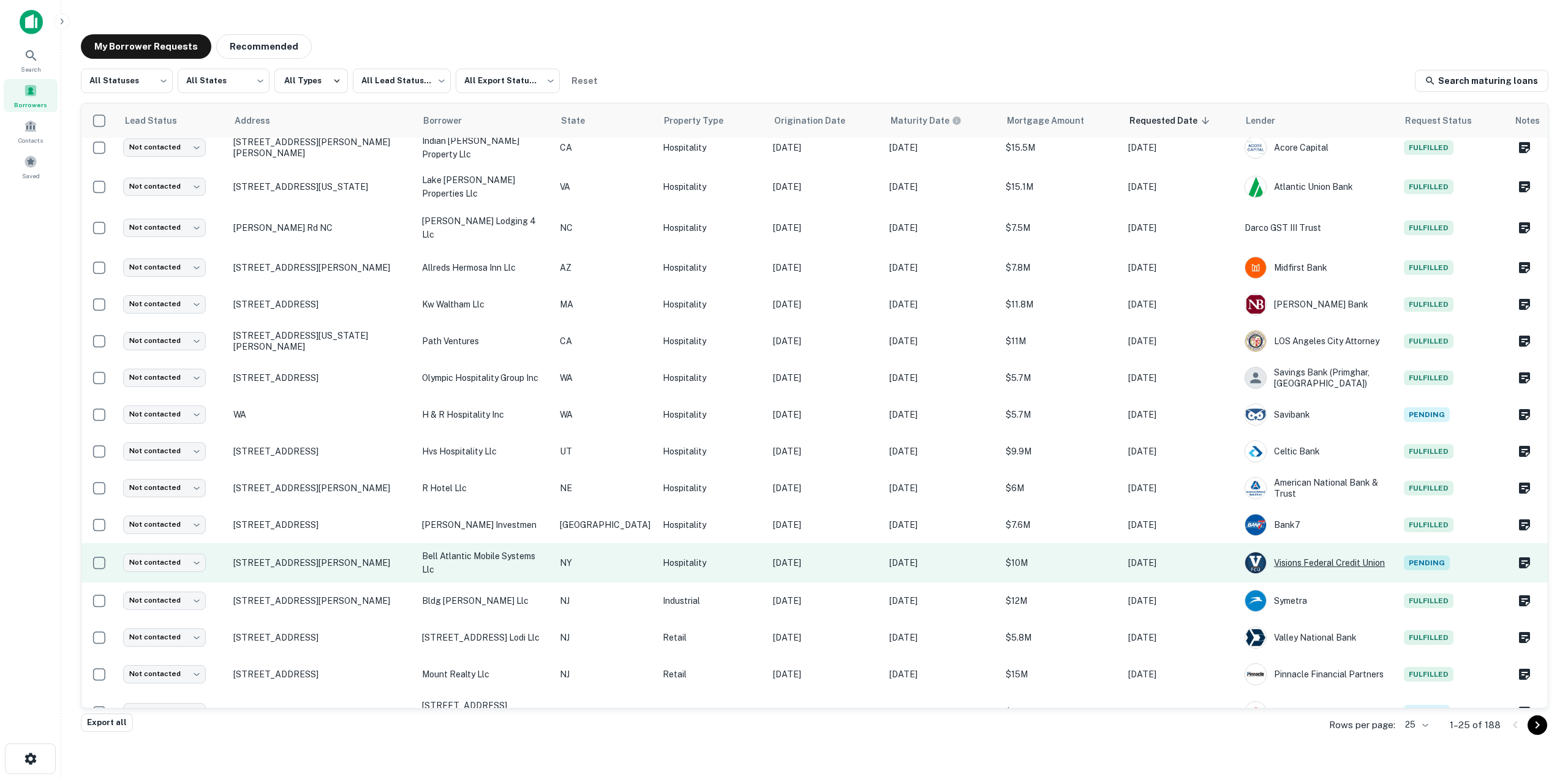
click at [1311, 560] on div "Visions Federal Credit Union" at bounding box center [1318, 563] width 147 height 22
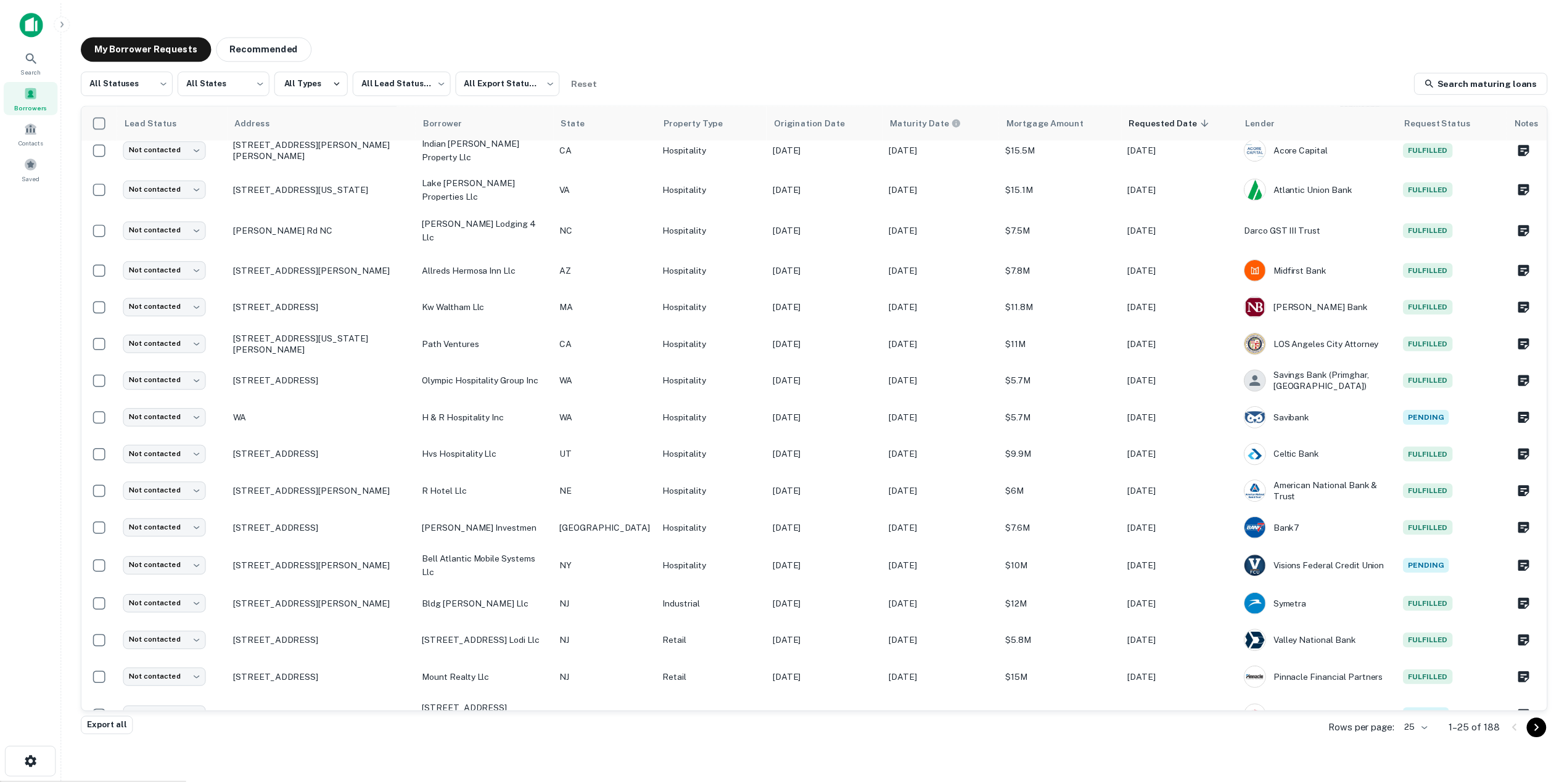
scroll to position [362, 0]
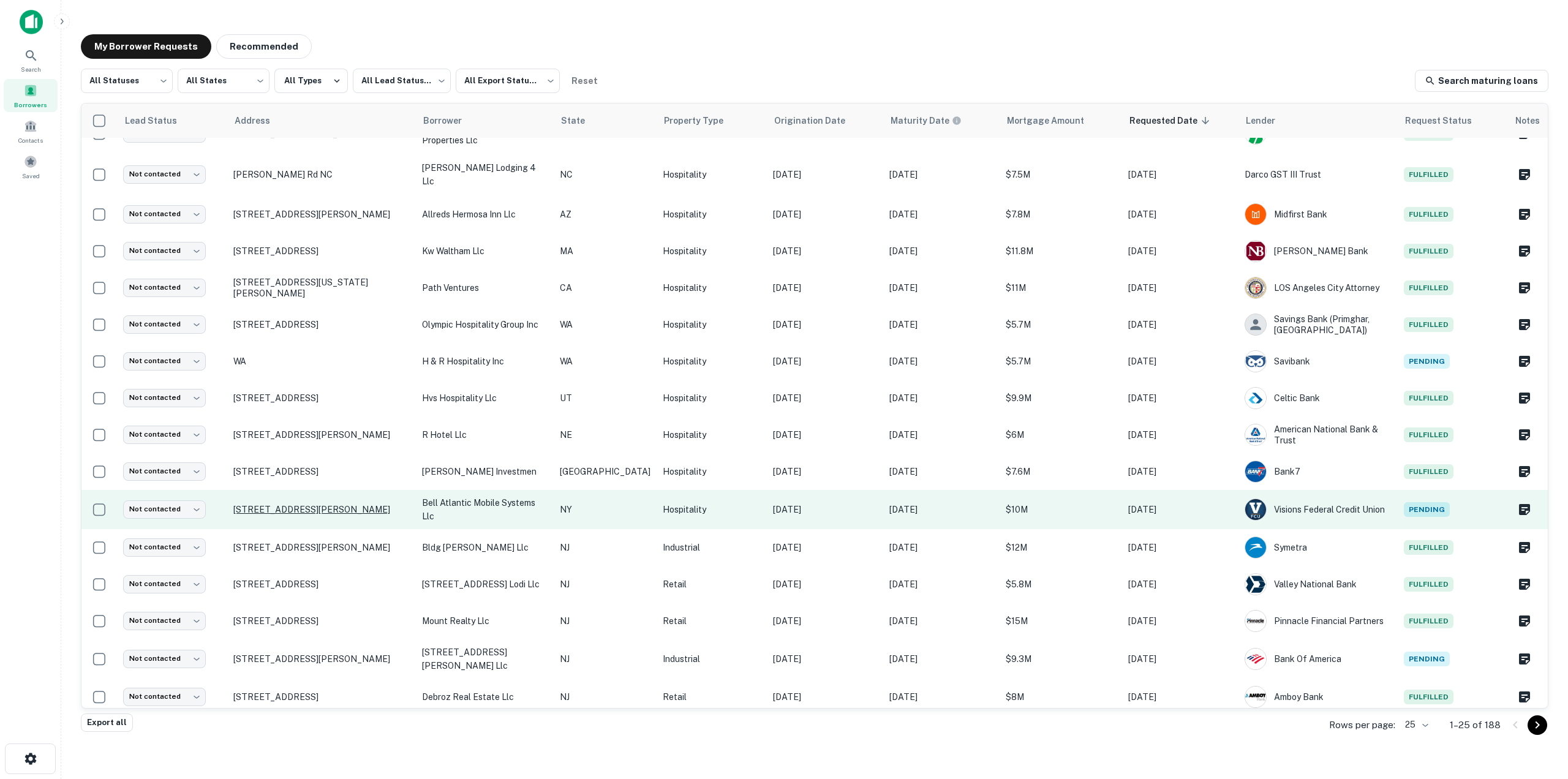
drag, startPoint x: 381, startPoint y: 499, endPoint x: 234, endPoint y: 499, distance: 147.0
click at [234, 504] on p "[STREET_ADDRESS][PERSON_NAME]" at bounding box center [322, 510] width 177 height 11
